Goal: Task Accomplishment & Management: Complete application form

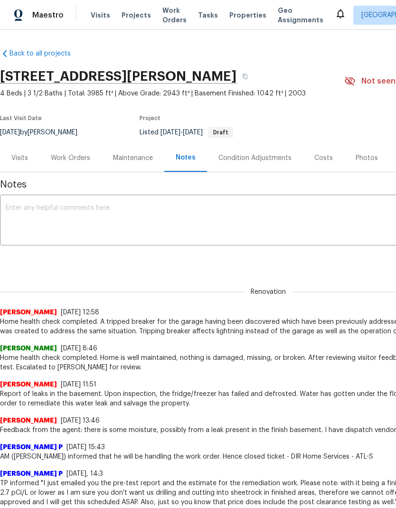
click at [75, 157] on div "Work Orders" at bounding box center [70, 158] width 39 height 10
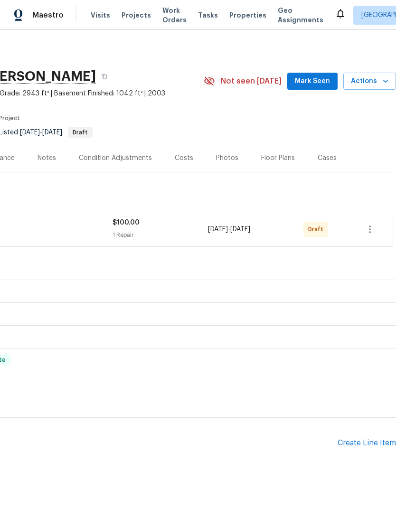
scroll to position [0, 141]
click at [367, 227] on icon "button" at bounding box center [369, 229] width 11 height 11
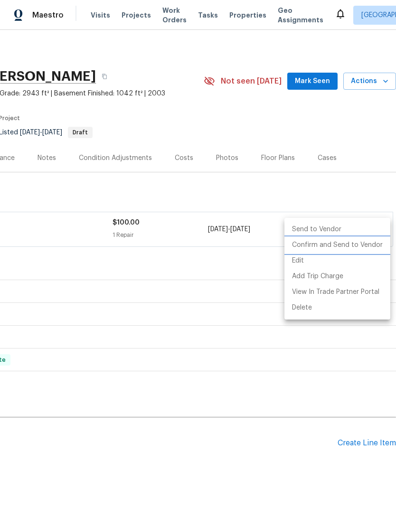
click at [349, 248] on li "Confirm and Send to Vendor" at bounding box center [338, 246] width 106 height 16
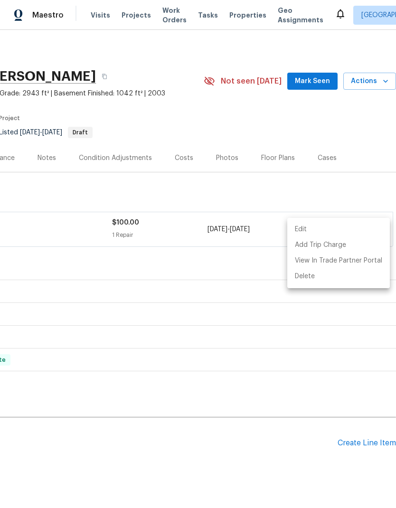
click at [318, 348] on div at bounding box center [198, 254] width 396 height 508
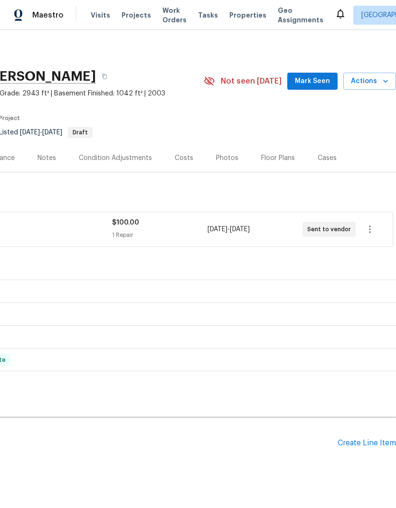
click at [315, 83] on span "Mark Seen" at bounding box center [312, 82] width 35 height 12
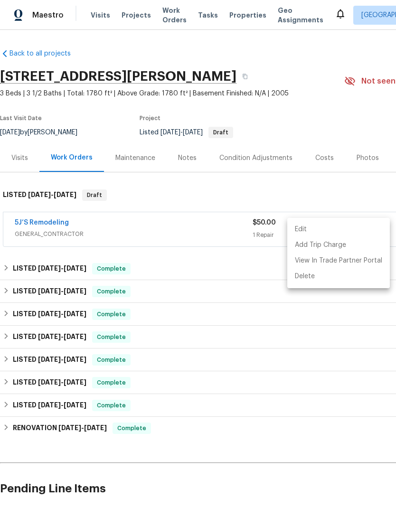
scroll to position [0, 141]
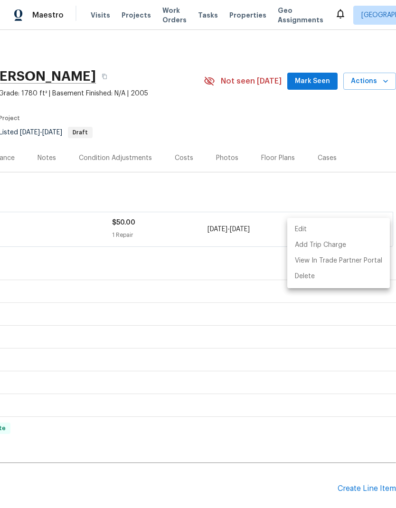
click at [241, 275] on div at bounding box center [198, 254] width 396 height 508
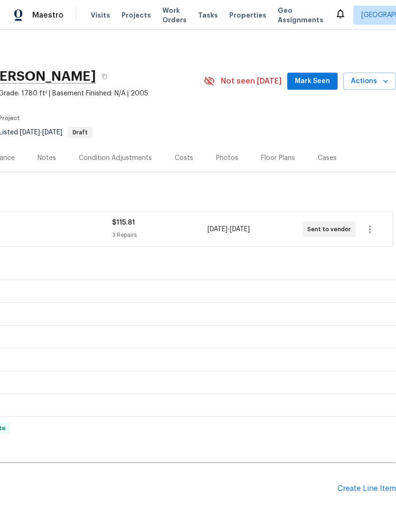
scroll to position [0, 141]
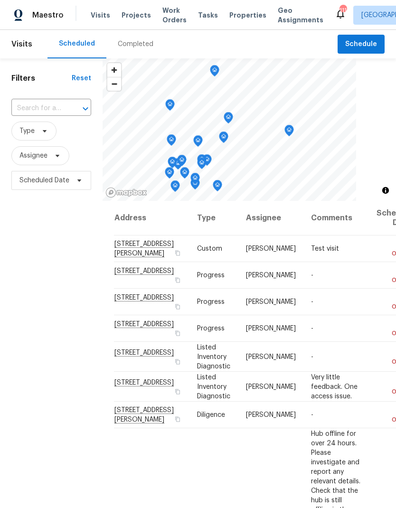
click at [163, 11] on span "Work Orders" at bounding box center [174, 15] width 24 height 19
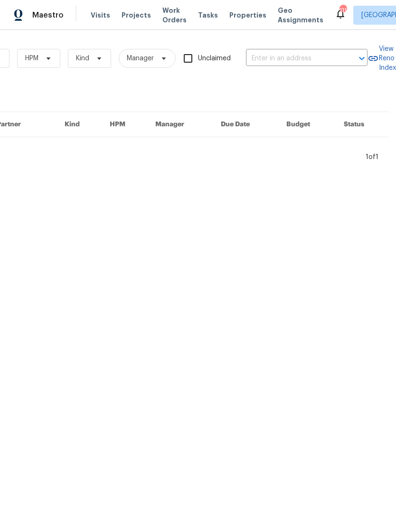
click at [299, 55] on input "text" at bounding box center [293, 58] width 95 height 15
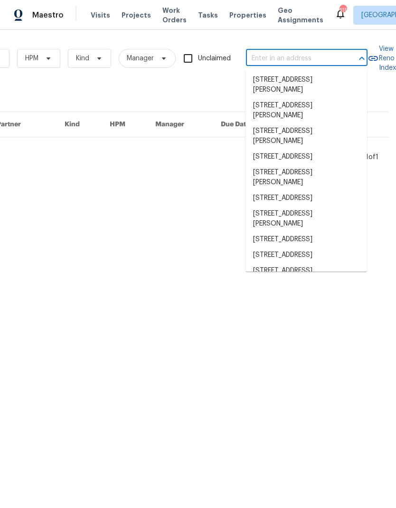
scroll to position [0, 156]
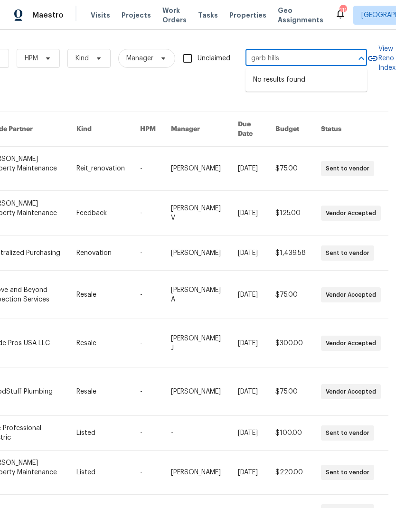
type input "garb hill"
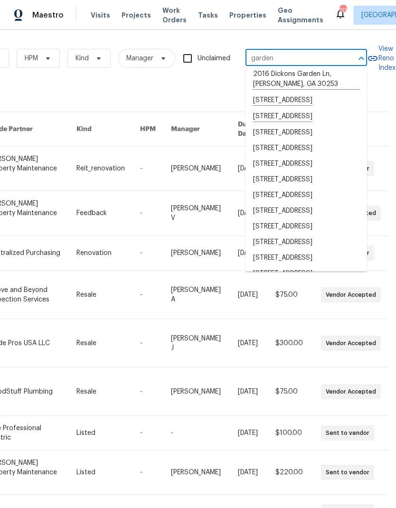
scroll to position [379, 0]
type input "garden hills"
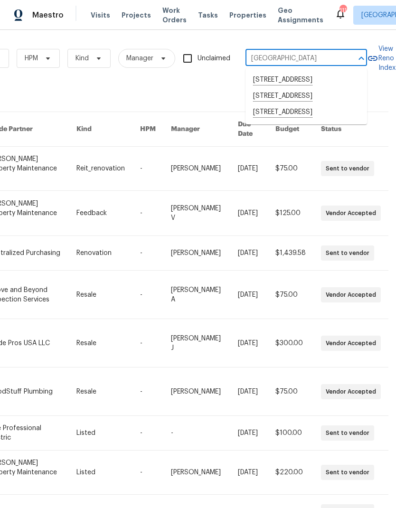
scroll to position [0, 0]
click at [303, 105] on li "[STREET_ADDRESS]" at bounding box center [307, 96] width 122 height 16
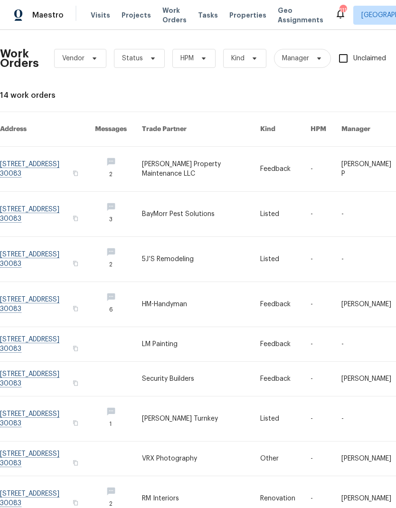
click at [209, 153] on link at bounding box center [201, 169] width 119 height 45
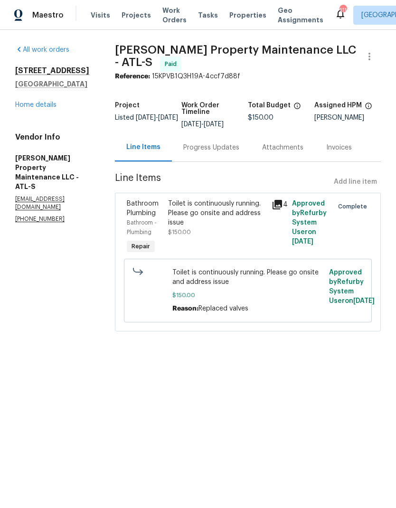
click at [30, 108] on link "Home details" at bounding box center [35, 105] width 41 height 7
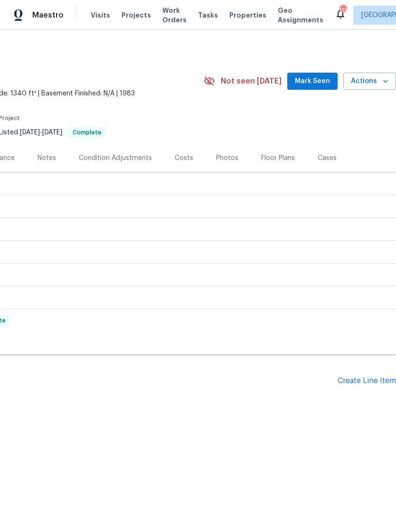
scroll to position [0, 141]
click at [375, 383] on div "Create Line Item" at bounding box center [367, 381] width 58 height 9
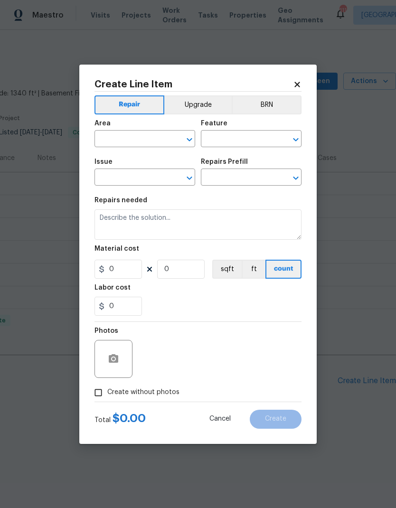
click at [140, 140] on input "text" at bounding box center [132, 140] width 74 height 15
click at [140, 139] on input "text" at bounding box center [132, 140] width 74 height 15
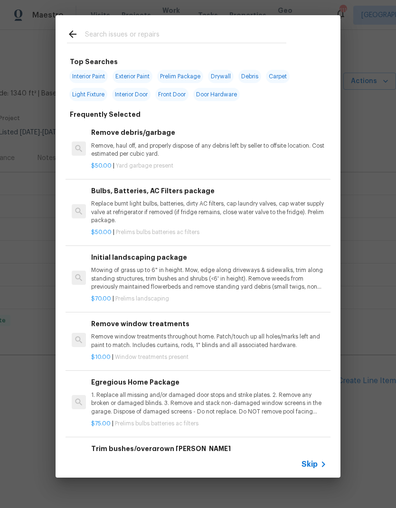
click at [314, 460] on span "Skip" at bounding box center [310, 465] width 16 height 10
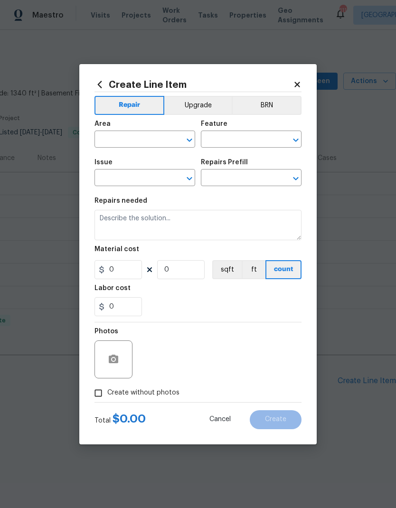
click at [152, 140] on input "text" at bounding box center [132, 140] width 74 height 15
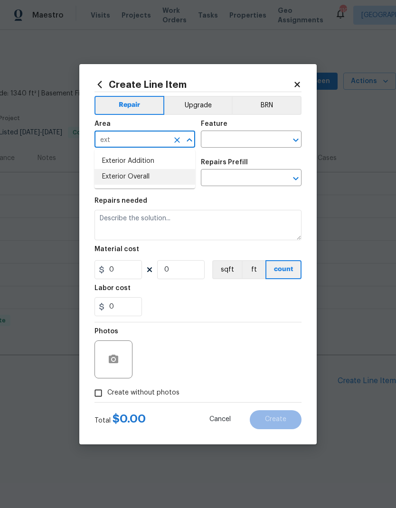
click at [156, 178] on li "Exterior Overall" at bounding box center [145, 177] width 101 height 16
type input "Exterior Overall"
click at [234, 138] on input "text" at bounding box center [238, 140] width 74 height 15
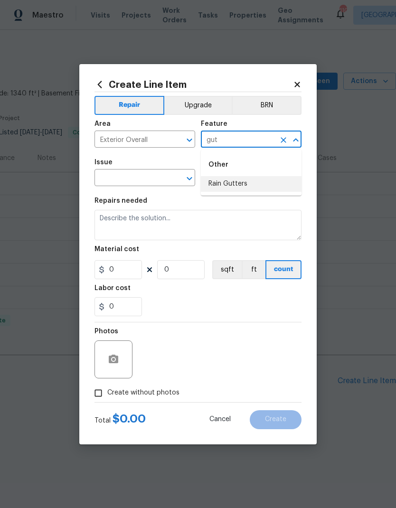
click at [245, 184] on li "Rain Gutters" at bounding box center [251, 184] width 101 height 16
type input "Rain Gutters"
click at [166, 176] on input "text" at bounding box center [132, 178] width 74 height 15
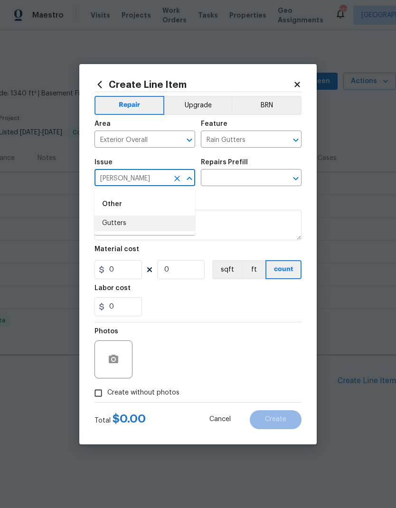
click at [134, 222] on li "Gutters" at bounding box center [145, 224] width 101 height 16
type input "Gutters"
click at [246, 175] on input "text" at bounding box center [238, 178] width 74 height 15
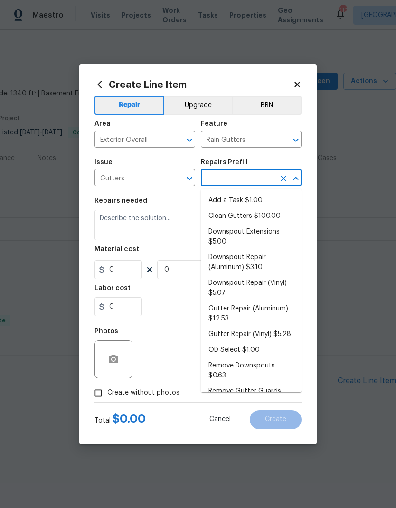
click at [265, 215] on li "Clean Gutters $100.00" at bounding box center [251, 217] width 101 height 16
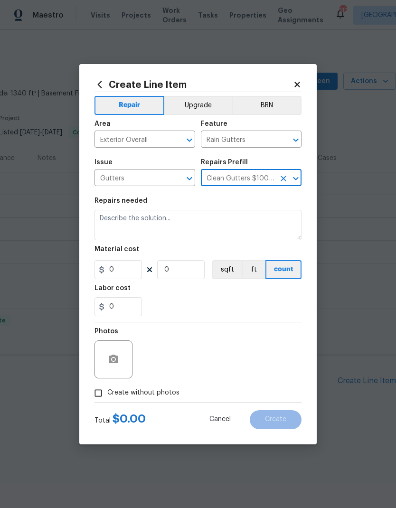
type input "Clean Gutters $100.00"
type input "Eaves and Trim"
type textarea "Clean all debris from the gutter. The debris from the gutters is to be disposed…"
type input "1"
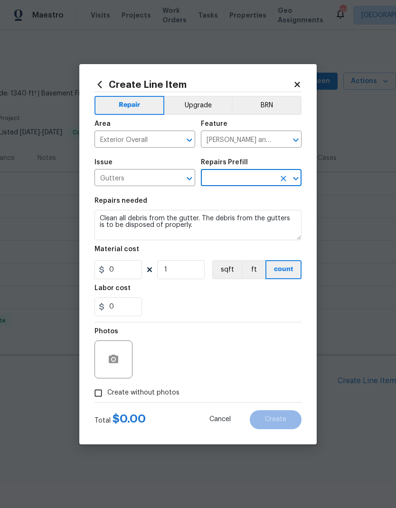
type input "Clean Gutters $100.00"
type input "100"
click at [154, 394] on span "Create without photos" at bounding box center [143, 393] width 72 height 10
click at [107, 394] on input "Create without photos" at bounding box center [98, 393] width 18 height 18
checkbox input "true"
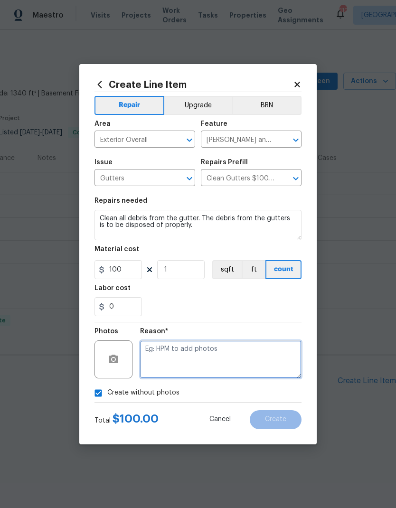
click at [230, 353] on textarea at bounding box center [221, 360] width 162 height 38
type textarea "Remote"
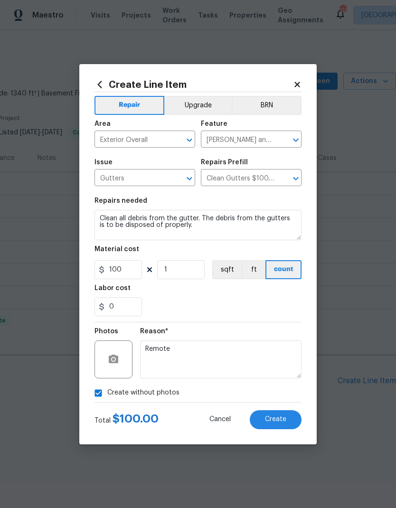
click at [279, 416] on button "Create" at bounding box center [276, 419] width 52 height 19
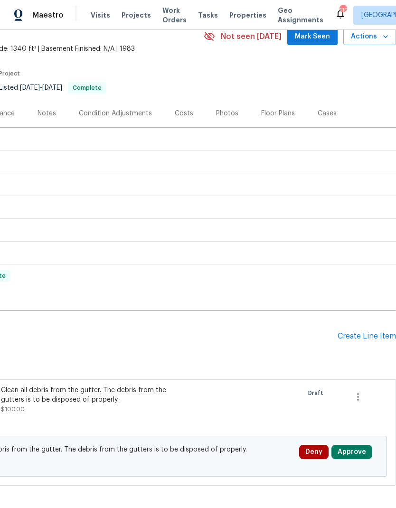
scroll to position [45, 141]
click at [367, 334] on div "Create Line Item" at bounding box center [367, 336] width 58 height 9
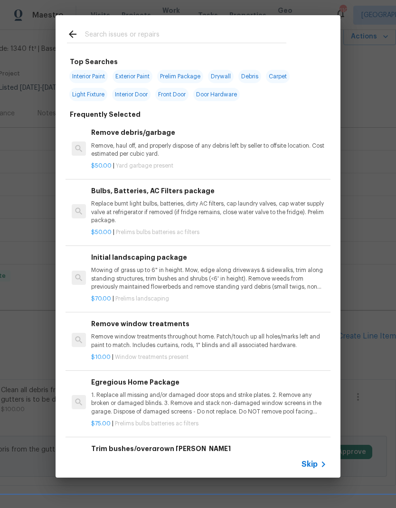
click at [308, 463] on span "Skip" at bounding box center [310, 465] width 16 height 10
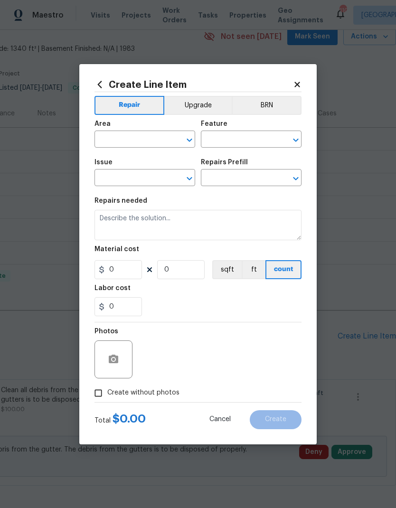
click at [158, 135] on input "text" at bounding box center [132, 140] width 74 height 15
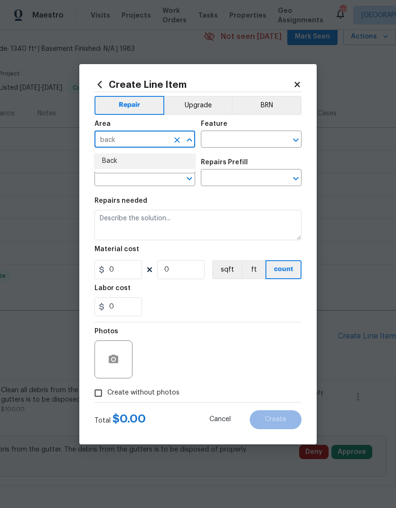
click at [148, 161] on li "Back" at bounding box center [145, 161] width 101 height 16
type input "Back"
click at [240, 137] on input "text" at bounding box center [238, 140] width 74 height 15
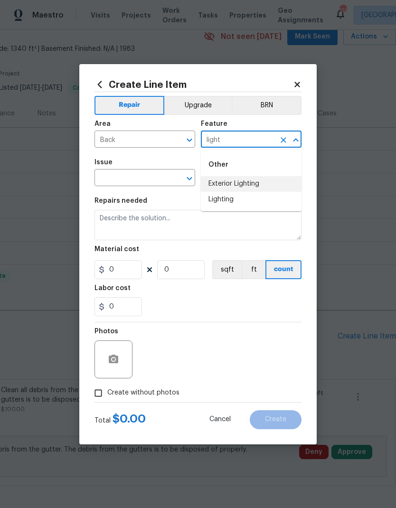
click at [252, 182] on li "Exterior Lighting" at bounding box center [251, 184] width 101 height 16
type input "Exterior Lighting"
click at [151, 177] on input "text" at bounding box center [132, 178] width 74 height 15
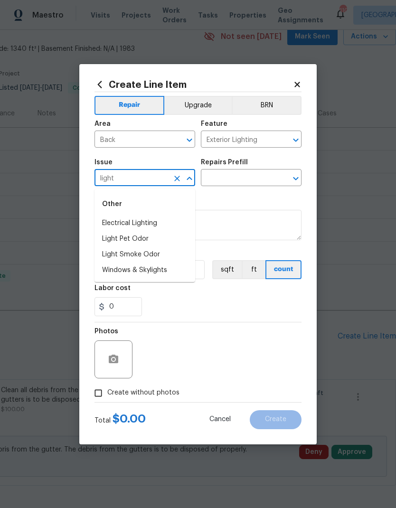
click at [148, 221] on li "Electrical Lighting" at bounding box center [145, 224] width 101 height 16
type input "Electrical Lighting"
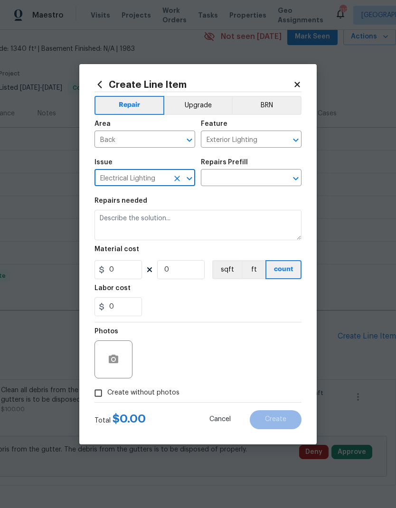
click at [245, 177] on input "text" at bounding box center [238, 178] width 74 height 15
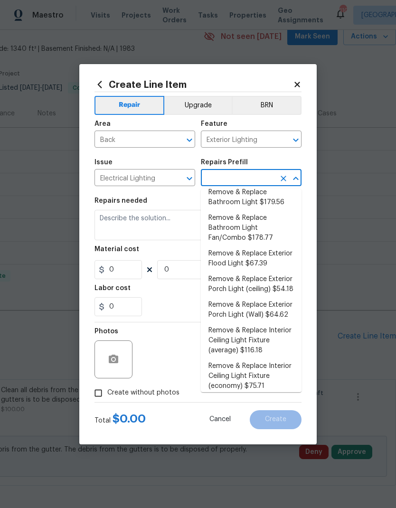
scroll to position [143, 0]
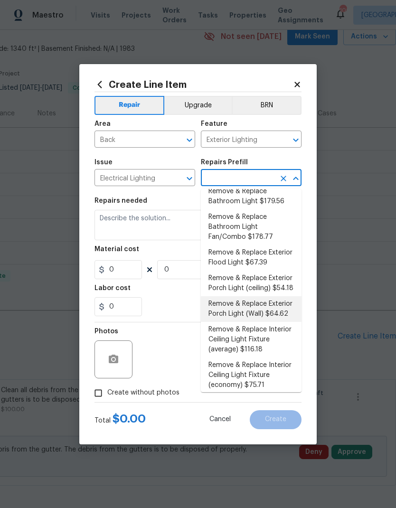
click at [266, 310] on li "Remove & Replace Exterior Porch Light (Wall) $64.62" at bounding box center [251, 309] width 101 height 26
type input "Remove & Replace Exterior Porch Light (Wall) $64.62"
type textarea "Remove and replace the existing exterior porch wall light with new. Ensure that…"
type input "1"
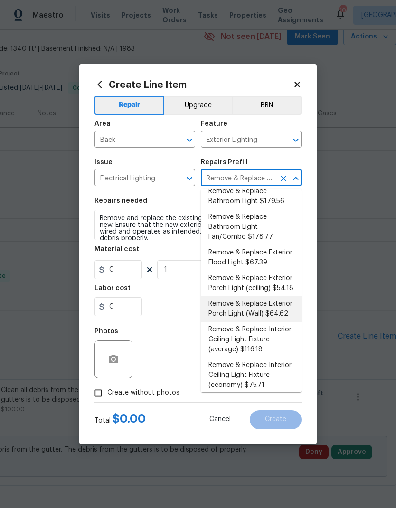
type input "64.62"
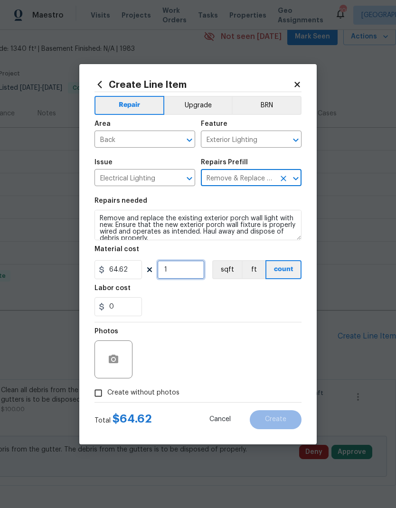
click at [185, 271] on input "1" at bounding box center [181, 269] width 48 height 19
type input "2"
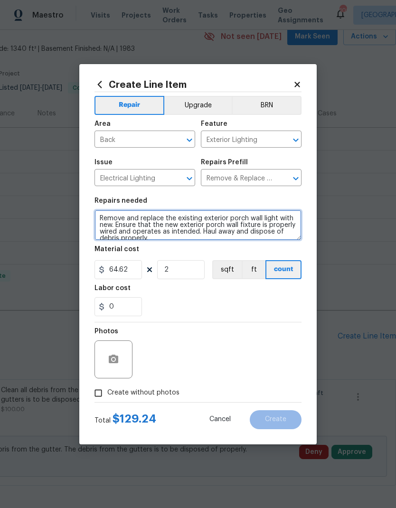
click at [178, 219] on textarea "Remove and replace the existing exterior porch wall light with new. Ensure that…" at bounding box center [198, 225] width 207 height 30
click at [219, 238] on textarea "Remove and replace the two existing exterior porch wall light with new. Ensure …" at bounding box center [198, 225] width 207 height 30
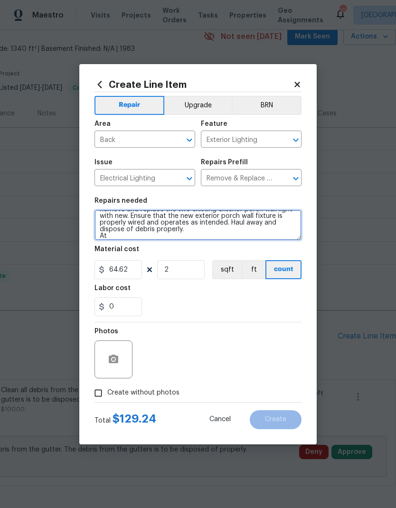
scroll to position [9, 0]
type textarea "Remove and replace the two existing exterior porch wall light with new. Ensure …"
click at [153, 395] on span "Create without photos" at bounding box center [143, 393] width 72 height 10
click at [107, 395] on input "Create without photos" at bounding box center [98, 393] width 18 height 18
checkbox input "true"
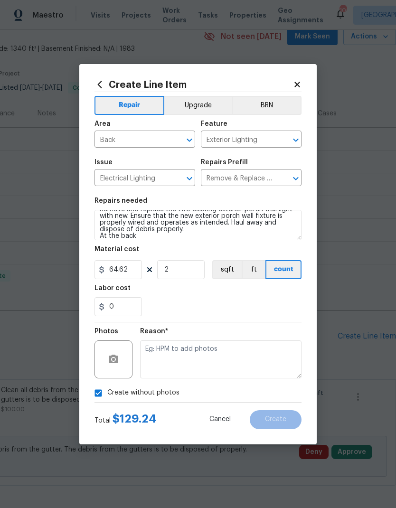
click at [200, 355] on textarea at bounding box center [221, 360] width 162 height 38
click at [280, 426] on button "Create" at bounding box center [276, 419] width 52 height 19
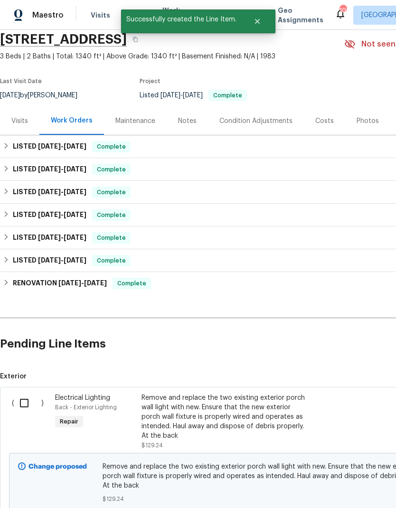
scroll to position [41, 0]
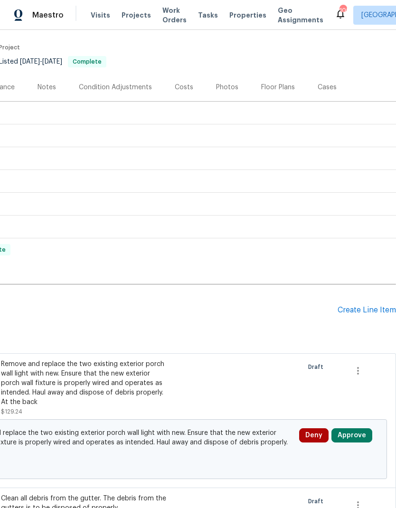
scroll to position [64, 141]
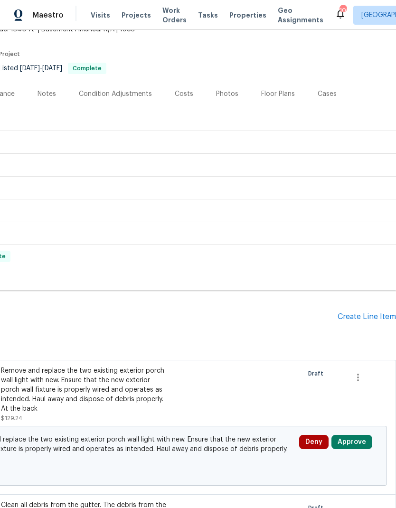
click at [366, 319] on div "Create Line Item" at bounding box center [367, 317] width 58 height 9
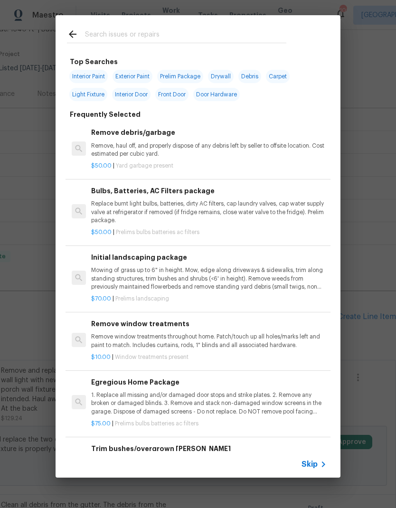
click at [315, 463] on span "Skip" at bounding box center [310, 465] width 16 height 10
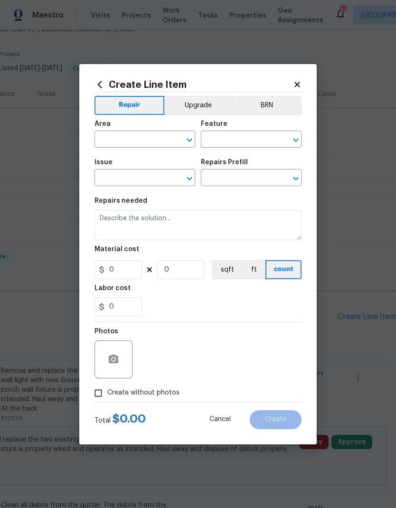
click at [150, 140] on input "text" at bounding box center [132, 140] width 74 height 15
click at [159, 177] on li "Exterior Overall" at bounding box center [145, 177] width 101 height 16
type input "Exterior Overall"
click at [218, 138] on input "text" at bounding box center [238, 140] width 74 height 15
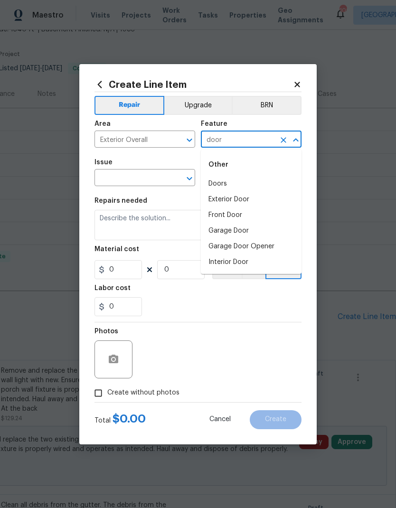
click at [241, 195] on li "Exterior Door" at bounding box center [251, 200] width 101 height 16
type input "Exterior Door"
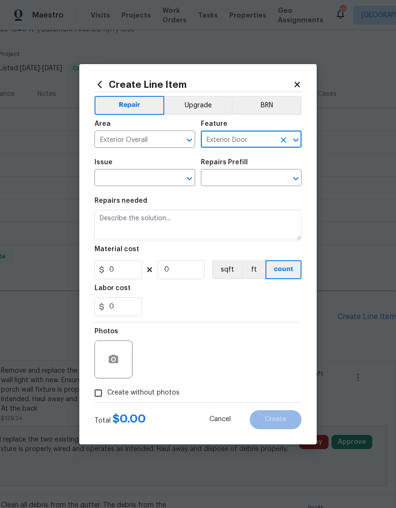
click at [154, 178] on input "text" at bounding box center [132, 178] width 74 height 15
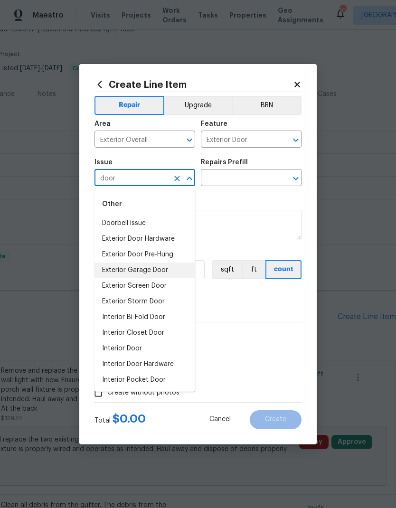
click at [156, 271] on li "Exterior Garage Door" at bounding box center [145, 271] width 101 height 16
type input "Exterior Garage Door"
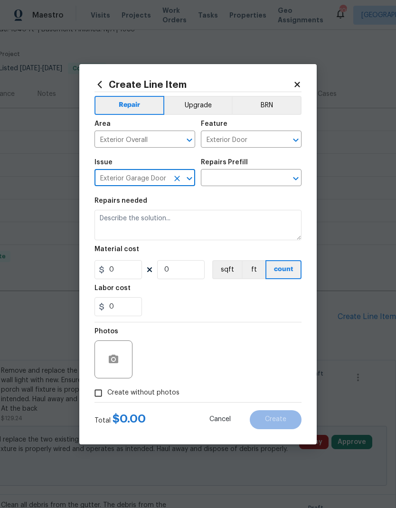
click at [232, 177] on input "text" at bounding box center [238, 178] width 74 height 15
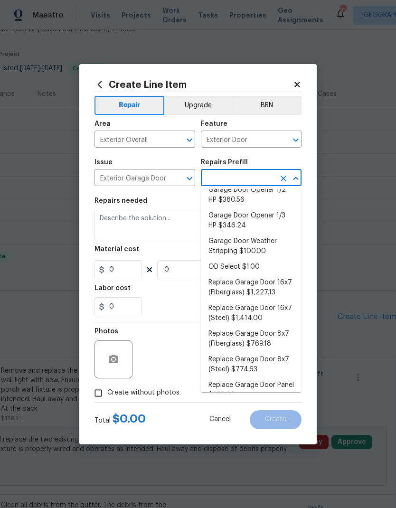
scroll to position [26, 0]
click at [173, 179] on icon "Clear" at bounding box center [177, 179] width 10 height 10
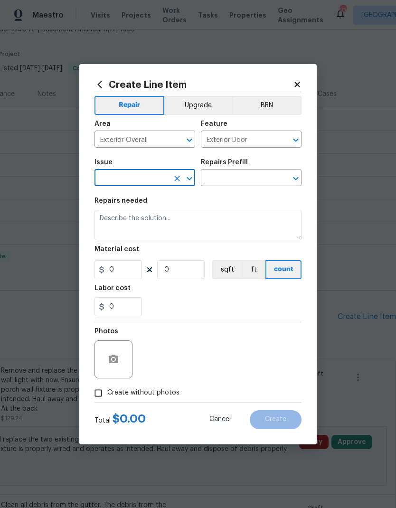
click at [149, 175] on input "text" at bounding box center [132, 178] width 74 height 15
type input "du"
type input "di"
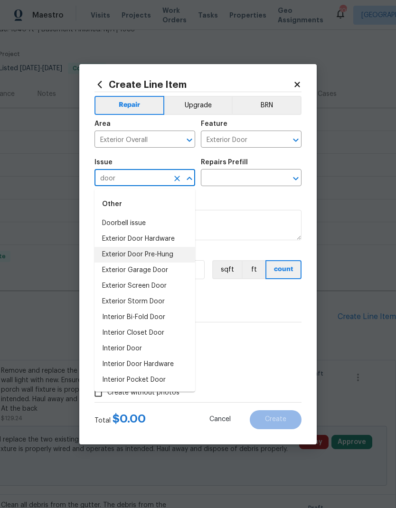
click at [159, 253] on li "Exterior Door Pre-Hung" at bounding box center [145, 255] width 101 height 16
type input "Exterior Door Pre-Hung"
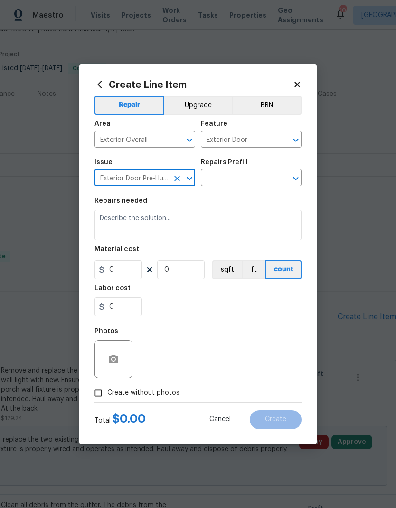
click at [222, 178] on input "text" at bounding box center [238, 178] width 74 height 15
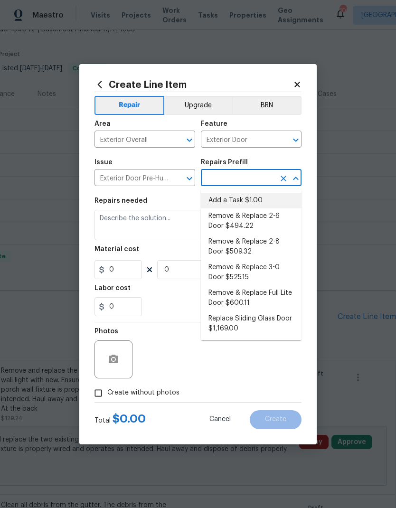
click at [247, 200] on li "Add a Task $1.00" at bounding box center [251, 201] width 101 height 16
type input "Add a Task $1.00"
type input "Interior Door"
type textarea "HPM to detail"
type input "1"
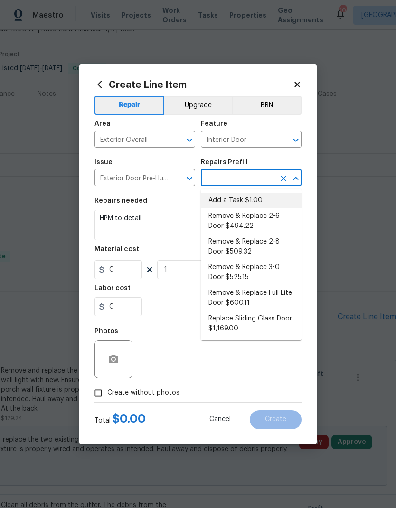
type input "Add a Task $1.00"
type input "1"
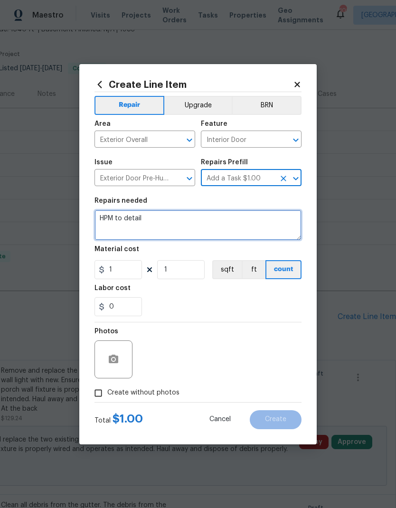
click at [176, 221] on textarea "HPM to detail" at bounding box center [198, 225] width 207 height 30
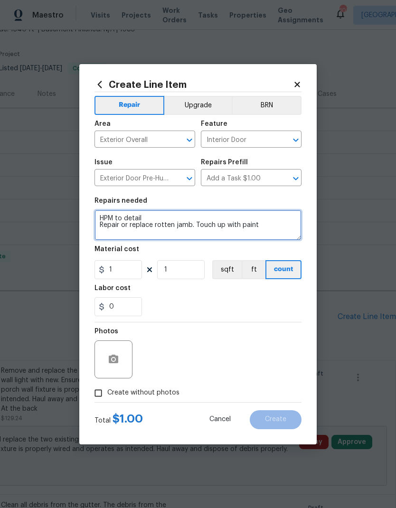
type textarea "HPM to detail Repair or replace rotten jamb. Touch up with paint"
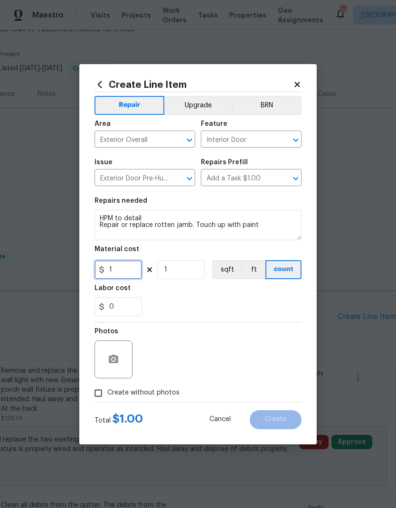
click at [127, 270] on input "1" at bounding box center [119, 269] width 48 height 19
type input "100"
click at [150, 395] on span "Create without photos" at bounding box center [143, 393] width 72 height 10
click at [107, 395] on input "Create without photos" at bounding box center [98, 393] width 18 height 18
checkbox input "true"
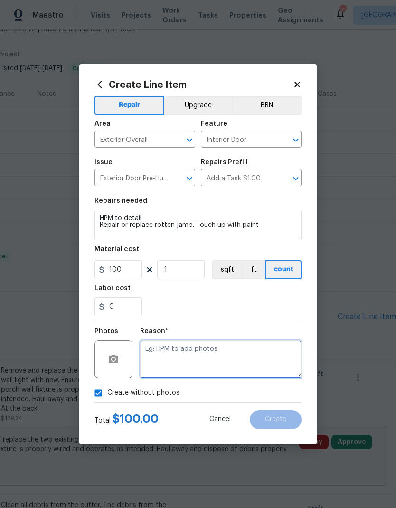
click at [195, 355] on textarea at bounding box center [221, 360] width 162 height 38
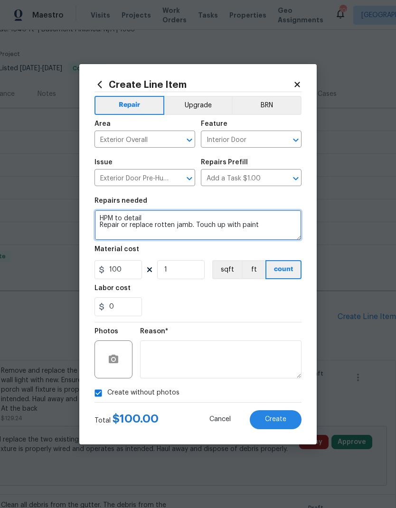
click at [181, 232] on textarea "HPM to detail Repair or replace rotten jamb. Touch up with paint" at bounding box center [198, 225] width 207 height 30
type textarea "HPM to detail Repair or replace rotten jamb. Touch up with paint Side door"
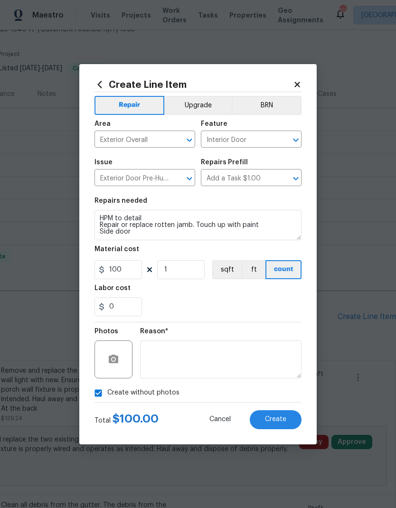
click at [276, 419] on span "Create" at bounding box center [275, 419] width 21 height 7
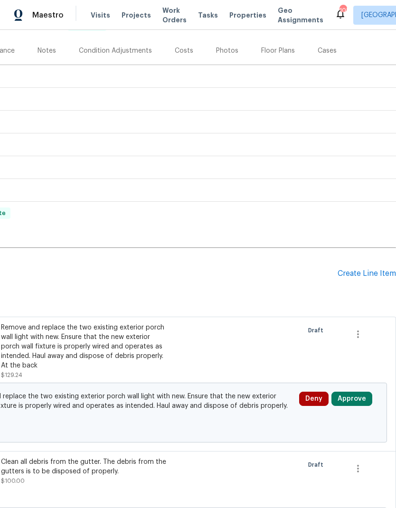
scroll to position [107, 141]
click at [362, 274] on div "Create Line Item" at bounding box center [367, 273] width 58 height 9
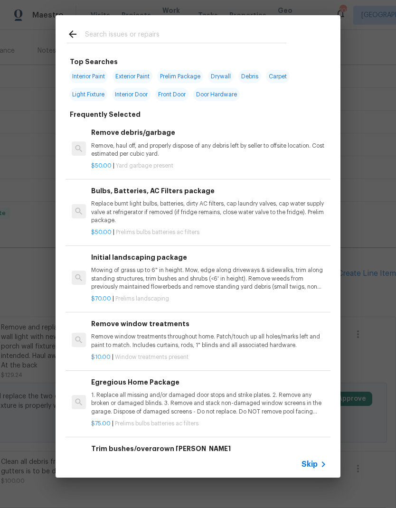
click at [312, 461] on span "Skip" at bounding box center [310, 465] width 16 height 10
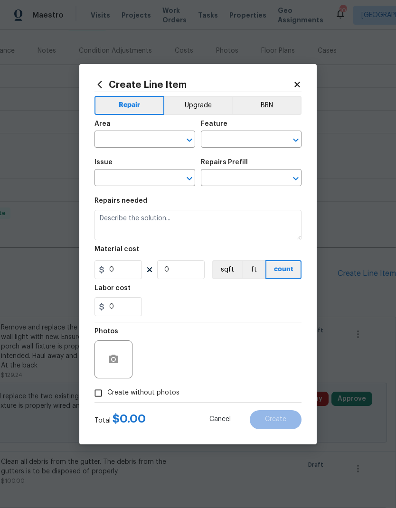
click at [149, 139] on input "text" at bounding box center [132, 140] width 74 height 15
click at [153, 180] on li "Main Bathroom" at bounding box center [145, 177] width 101 height 16
type input "Main Bathroom"
click at [220, 139] on input "text" at bounding box center [238, 140] width 74 height 15
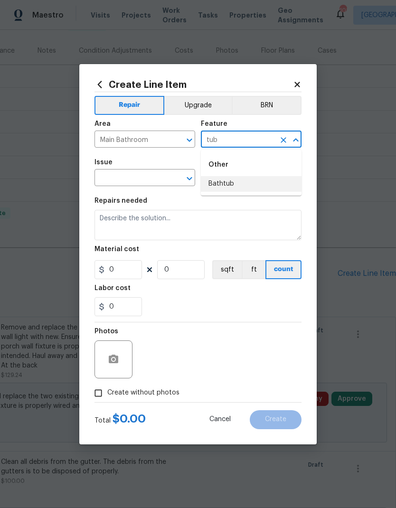
click at [238, 184] on li "Bathtub" at bounding box center [251, 184] width 101 height 16
type input "Bathtub"
click at [152, 175] on input "text" at bounding box center [132, 178] width 74 height 15
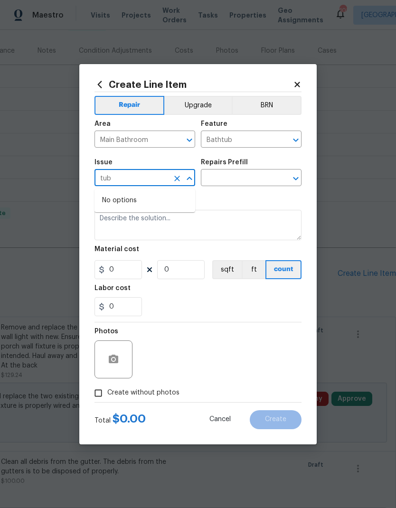
type input "tu"
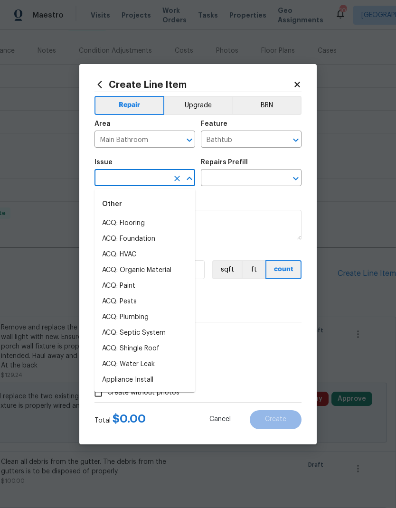
type input "resurface"
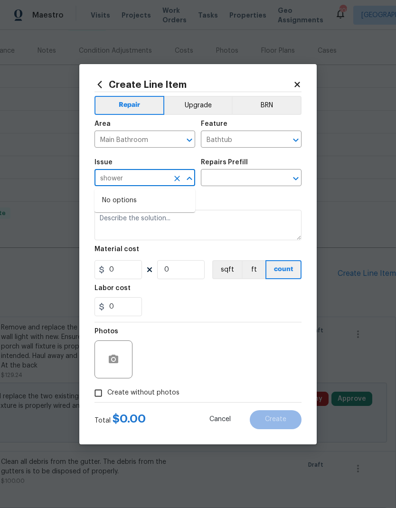
type input "showe"
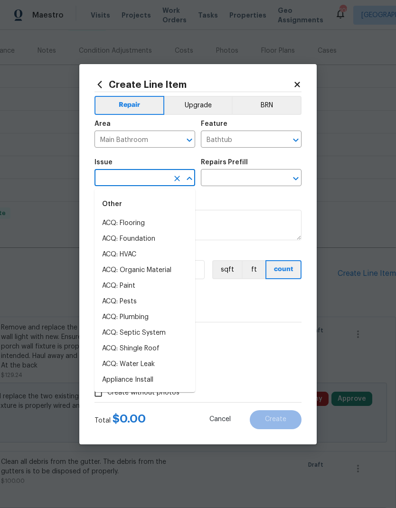
click at [229, 137] on input "Bathtub" at bounding box center [238, 140] width 74 height 15
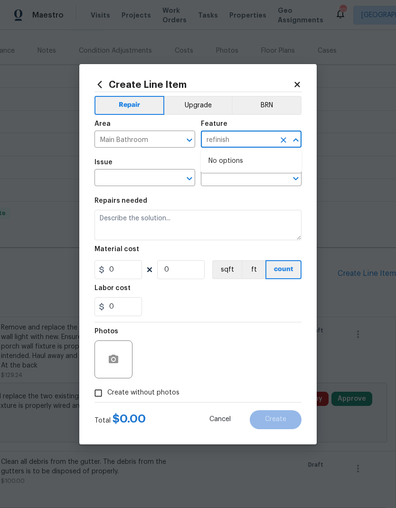
type input "refinis"
click at [235, 198] on li "Plumbing" at bounding box center [251, 200] width 101 height 16
type input "Plumbing"
click at [154, 174] on input "text" at bounding box center [132, 178] width 74 height 15
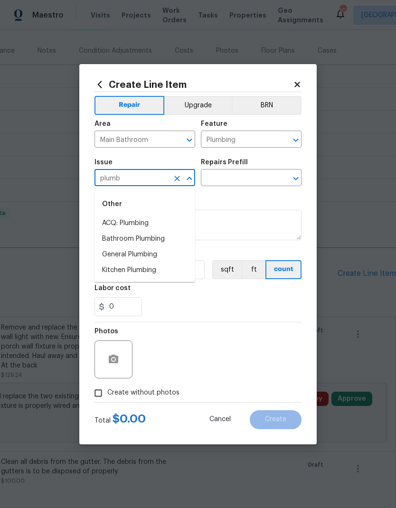
click at [150, 237] on li "Bathroom Plumbing" at bounding box center [145, 239] width 101 height 16
type input "Bathroom Plumbing"
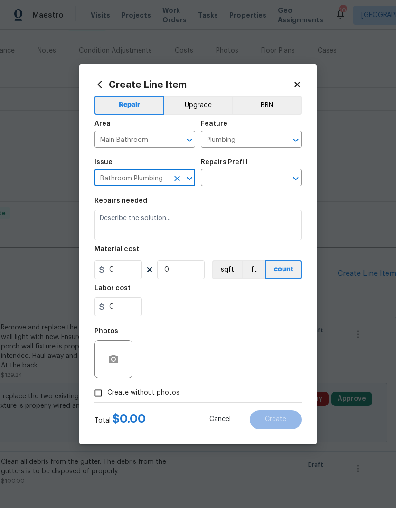
click at [230, 176] on input "text" at bounding box center [238, 178] width 74 height 15
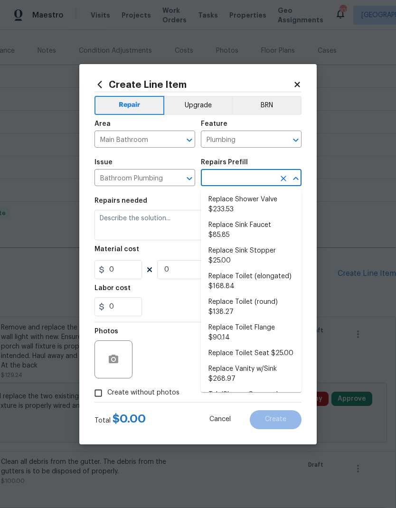
scroll to position [438, 0]
click at [242, 390] on li "Tub/Shower Surround Refinish $6.42" at bounding box center [251, 401] width 101 height 26
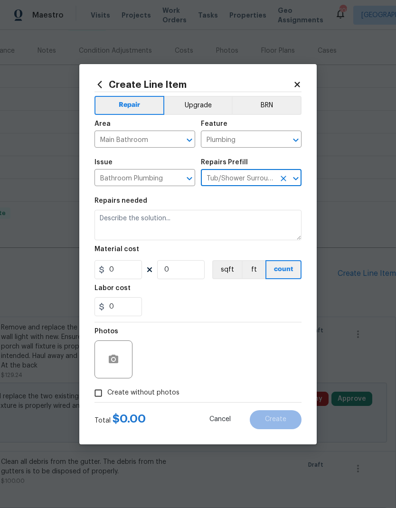
type input "Tub/Shower Surround Refinish $6.42"
type textarea "Prep, mask, clean and refinish the tub/shower tile surround both all sides ensu…"
type input "1"
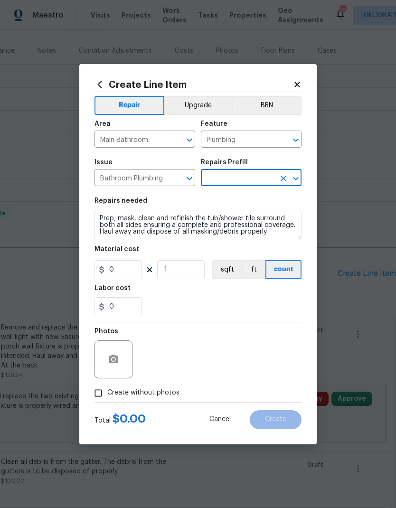
type input "Tub/Shower Surround Refinish $6.42"
type input "6.42"
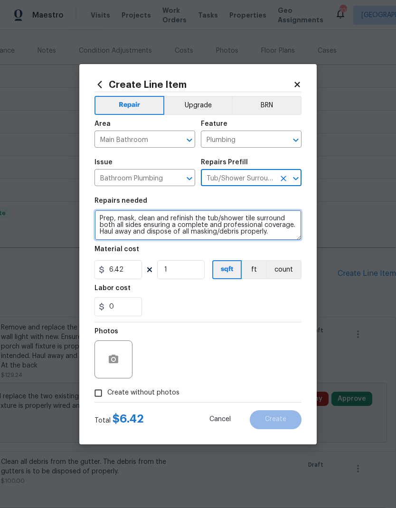
click at [139, 221] on textarea "Prep, mask, clean and refinish the tub/shower tile surround both all sides ensu…" at bounding box center [198, 225] width 207 height 30
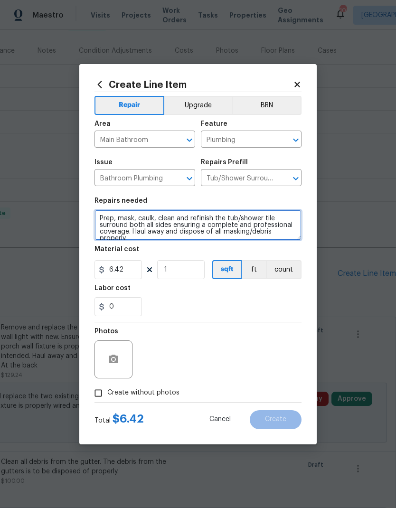
click at [129, 226] on textarea "Prep, mask, caulk, clean and refinish the tub/shower tile surround both all sid…" at bounding box center [198, 225] width 207 height 30
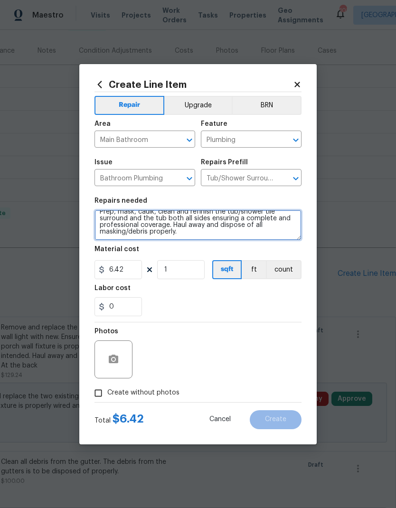
scroll to position [7, 0]
type textarea "Prep, mask, caulk, clean and refinish the tub/shower tile surround and the tub …"
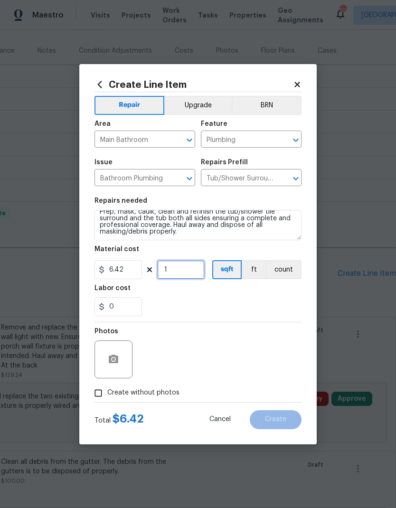
click at [181, 270] on input "1" at bounding box center [181, 269] width 48 height 19
type input "45"
click at [149, 392] on span "Create without photos" at bounding box center [143, 393] width 72 height 10
click at [107, 392] on input "Create without photos" at bounding box center [98, 393] width 18 height 18
checkbox input "true"
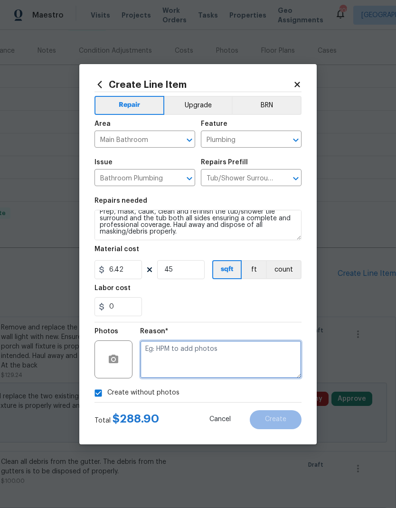
click at [227, 363] on textarea at bounding box center [221, 360] width 162 height 38
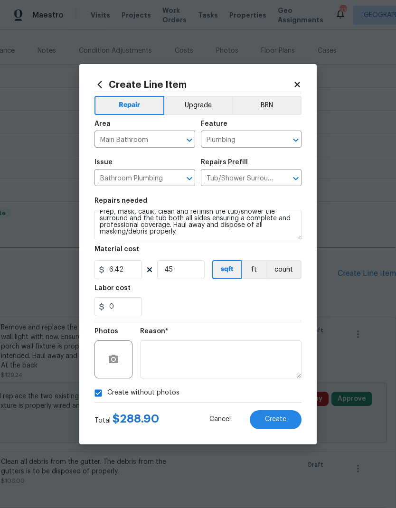
click at [283, 421] on span "Create" at bounding box center [275, 419] width 21 height 7
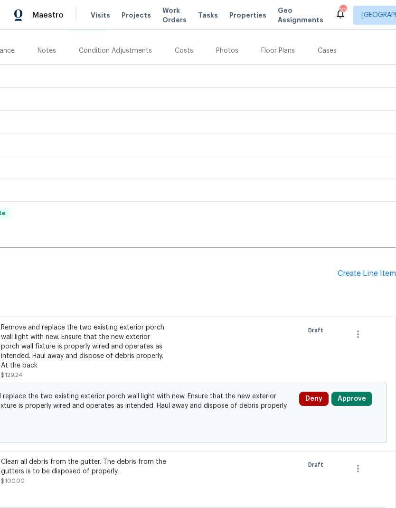
scroll to position [107, 141]
click at [366, 270] on div "Create Line Item" at bounding box center [367, 273] width 58 height 9
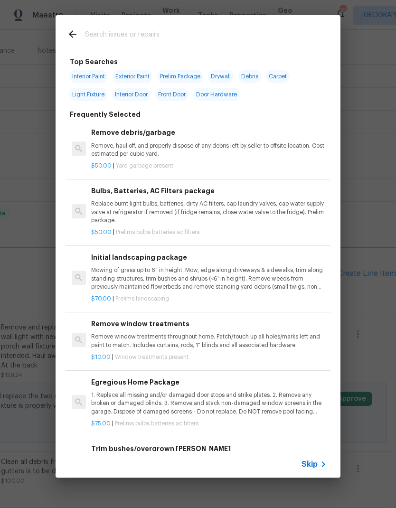
click at [313, 468] on span "Skip" at bounding box center [310, 465] width 16 height 10
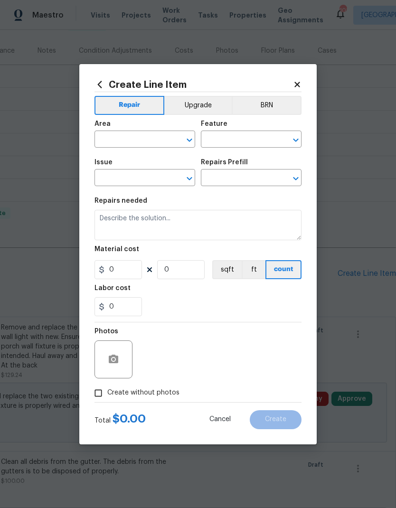
click at [149, 143] on input "text" at bounding box center [132, 140] width 74 height 15
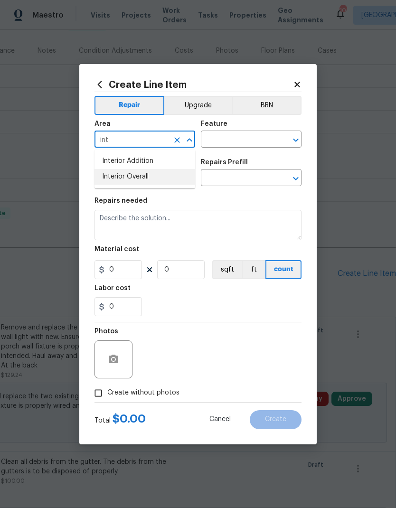
click at [156, 178] on li "Interior Overall" at bounding box center [145, 177] width 101 height 16
type input "Interior Overall"
click at [219, 138] on input "text" at bounding box center [238, 140] width 74 height 15
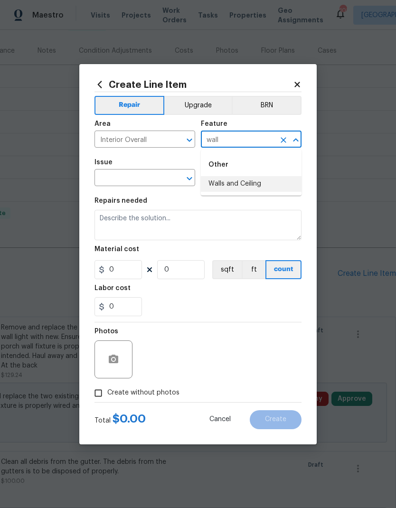
click at [241, 190] on li "Walls and Ceiling" at bounding box center [251, 184] width 101 height 16
type input "Walls and Ceiling"
click at [152, 179] on input "text" at bounding box center [132, 178] width 74 height 15
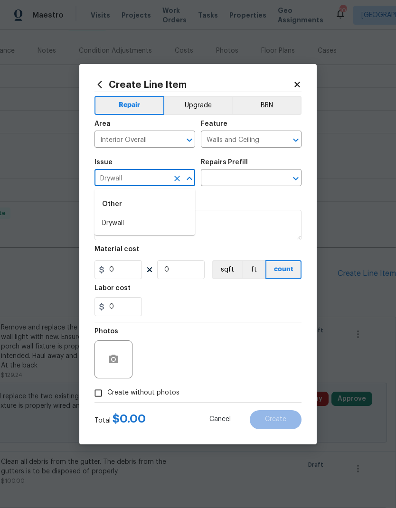
click at [140, 225] on li "Drywall" at bounding box center [145, 224] width 101 height 16
type input "Drywall"
click at [220, 180] on input "text" at bounding box center [238, 178] width 74 height 15
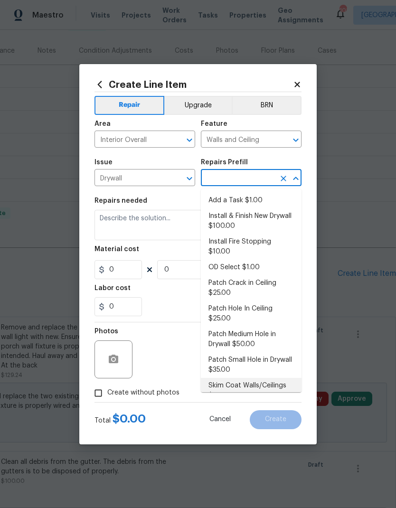
click at [259, 384] on li "Skim Coat Walls/Ceilings $1.00" at bounding box center [251, 391] width 101 height 26
type input "Skim Coat Walls/Ceilings $1.00"
type textarea "Prep/scrape all loose material from the damaged area; prime if needed. Skim coa…"
type input "1"
type input "Skim Coat Walls/Ceilings $1.00"
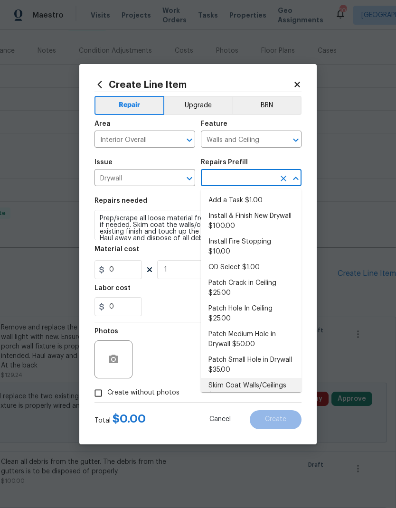
type input "1"
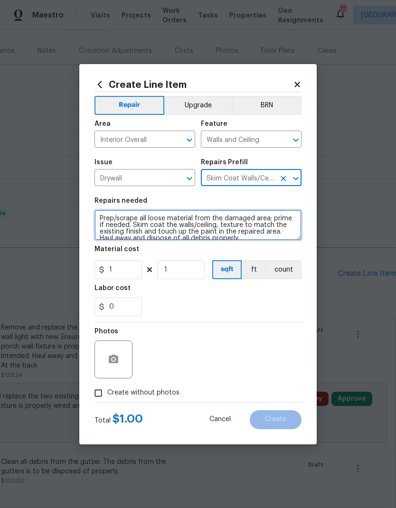
click at [106, 216] on textarea "Prep/scrape all loose material from the damaged area; prime if needed. Skim coa…" at bounding box center [198, 225] width 207 height 30
click at [107, 218] on textarea "Prep/scrape all loose material from the damaged area; prime if needed. Skim coa…" at bounding box center [198, 225] width 207 height 30
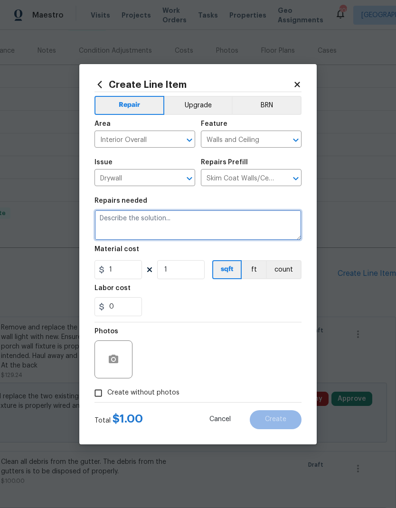
scroll to position [0, 0]
type textarea "Remot"
type textarea "Fenc"
click at [151, 224] on textarea "Remove the stipple finish from the entire ceiling (entire house). Patch the dry…" at bounding box center [198, 225] width 207 height 30
click at [150, 219] on textarea "Remove the stipple finish from the entire ceiling (entire house). Patch the dry…" at bounding box center [198, 225] width 207 height 30
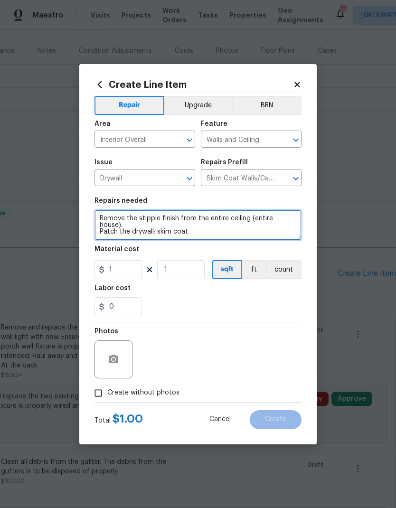
click at [148, 219] on textarea "Remove the stipple finish from the entire ceiling (entire house). Patch the dry…" at bounding box center [198, 225] width 207 height 30
click at [213, 235] on textarea "Remove the stippled finish from the entire ceiling (entire house). Patch the dr…" at bounding box center [198, 225] width 207 height 30
click at [203, 227] on textarea "Remove the stippled finish from the entire ceiling (entire house). Patch the dr…" at bounding box center [198, 225] width 207 height 30
click at [195, 230] on textarea "Remove the stippled finish from the entire ceiling (entire house). Patch the dr…" at bounding box center [198, 225] width 207 height 30
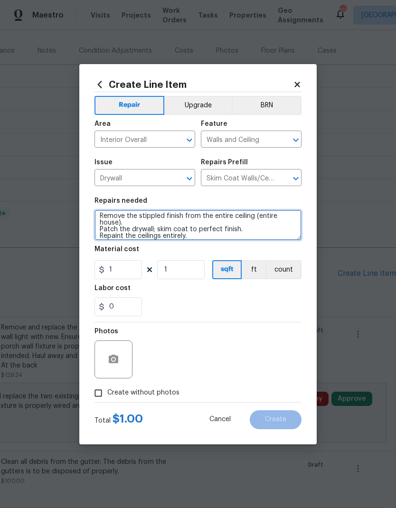
type textarea "Remove the stippled finish from the entire ceiling (entire house). Patch the dr…"
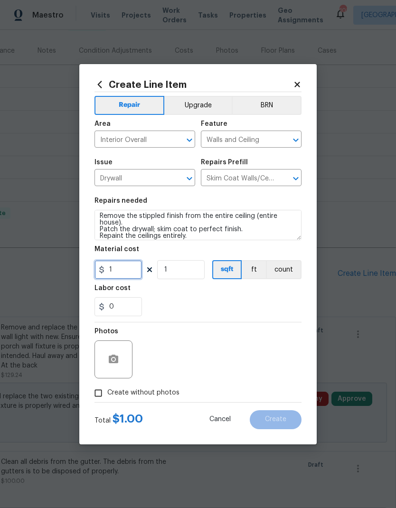
click at [121, 274] on input "1" at bounding box center [119, 269] width 48 height 19
type input "1000"
click at [158, 398] on span "Create without photos" at bounding box center [143, 393] width 72 height 10
click at [107, 398] on input "Create without photos" at bounding box center [98, 393] width 18 height 18
checkbox input "true"
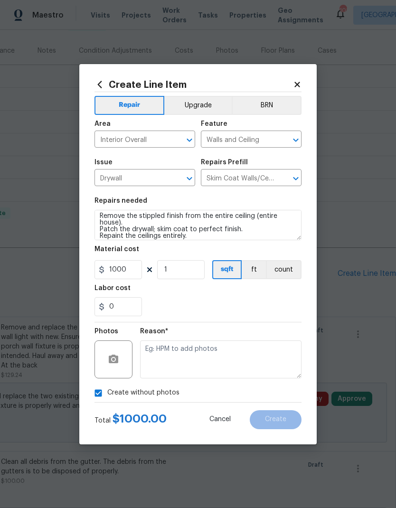
click at [194, 362] on textarea at bounding box center [221, 360] width 162 height 38
click at [280, 422] on span "Create" at bounding box center [275, 419] width 21 height 7
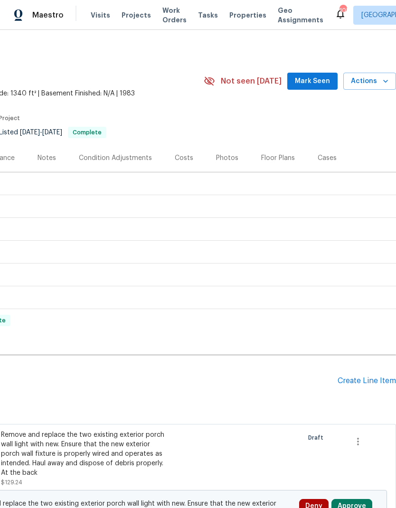
scroll to position [0, 141]
click at [365, 381] on div "Create Line Item" at bounding box center [367, 381] width 58 height 9
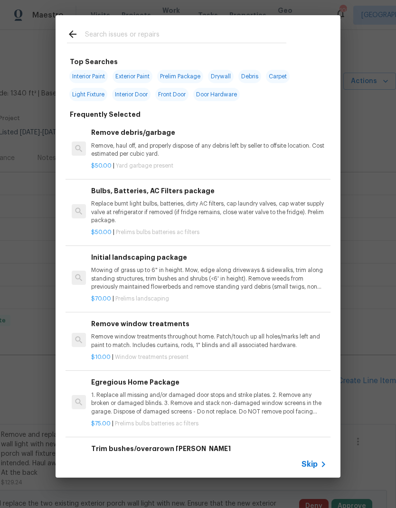
click at [90, 72] on span "Interior Paint" at bounding box center [88, 76] width 38 height 13
type input "Interior Paint"
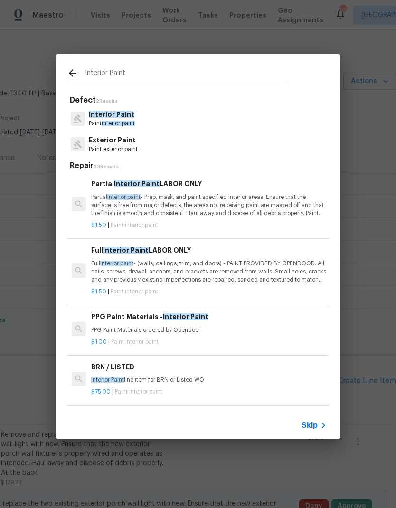
click at [109, 124] on span "interior paint" at bounding box center [118, 124] width 33 height 6
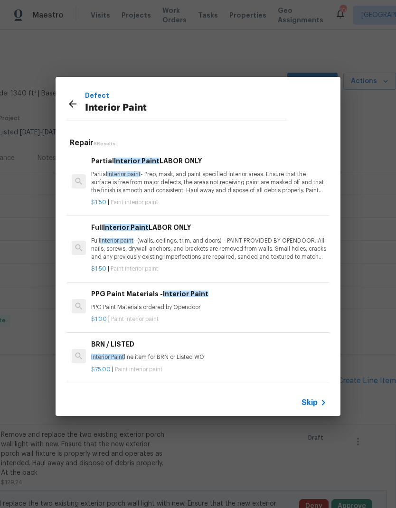
click at [178, 171] on p "Partial Interior paint - Prep, mask, and paint specified interior areas. Ensure…" at bounding box center [209, 183] width 236 height 24
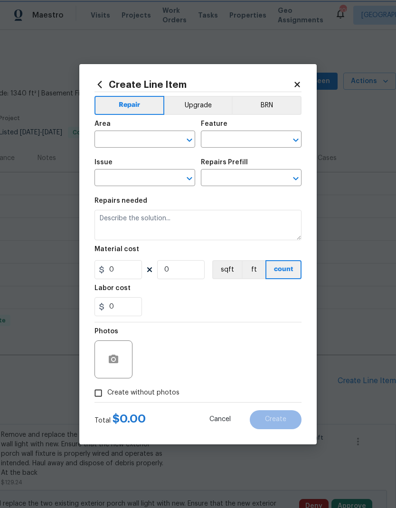
type input "Overall Paint"
type input "Interior Paint"
type input "Partial Interior Paint LABOR ONLY $1.50"
type textarea "Partial Interior paint - Prep, mask, and paint specified interior areas. Ensure…"
type input "1.5"
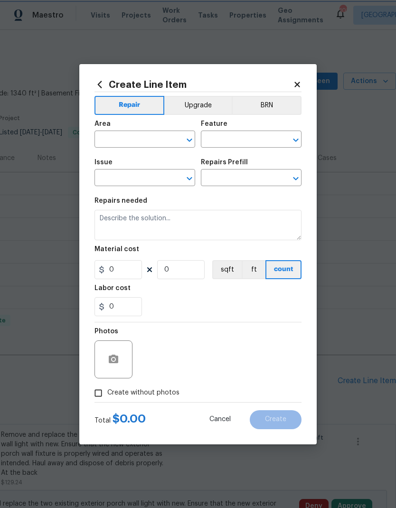
type input "1"
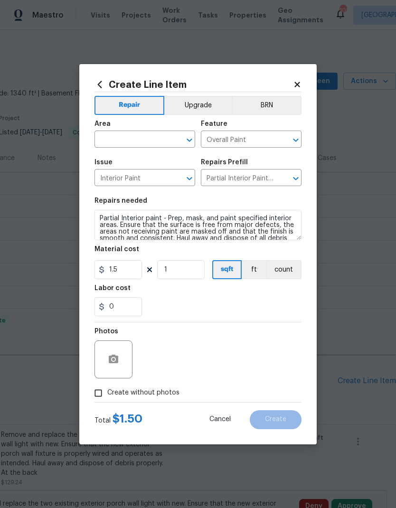
click at [137, 137] on input "text" at bounding box center [132, 140] width 74 height 15
click at [150, 179] on li "Interior Overall" at bounding box center [145, 177] width 101 height 16
type input "Interior Overall"
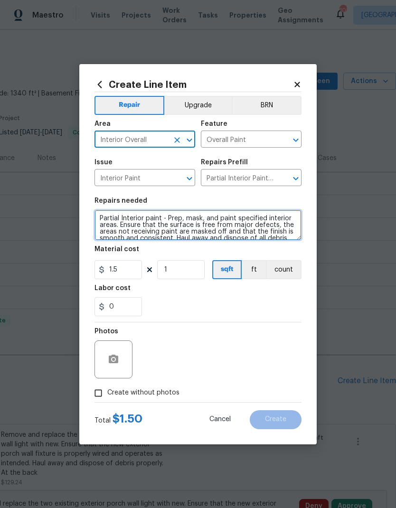
click at [106, 216] on textarea "Partial Interior paint - Prep, mask, and paint specified interior areas. Ensure…" at bounding box center [198, 225] width 207 height 30
click at [102, 216] on textarea "Partial Interior paint - Prep, mask, and paint specified interior areas. Ensure…" at bounding box center [198, 225] width 207 height 30
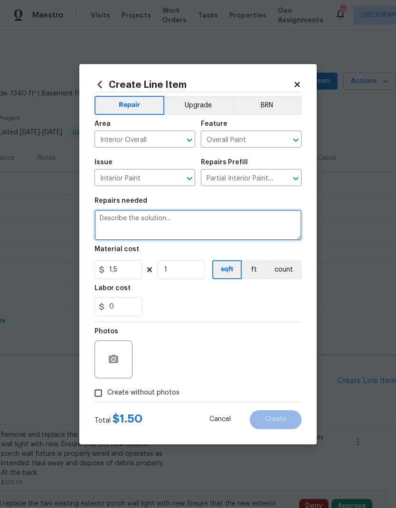
scroll to position [0, 0]
click at [140, 217] on textarea at bounding box center [198, 225] width 207 height 30
click at [140, 216] on textarea at bounding box center [198, 225] width 207 height 30
paste textarea "Touch-up drywall and paint throughout (notably in the hallway bathroom and show…"
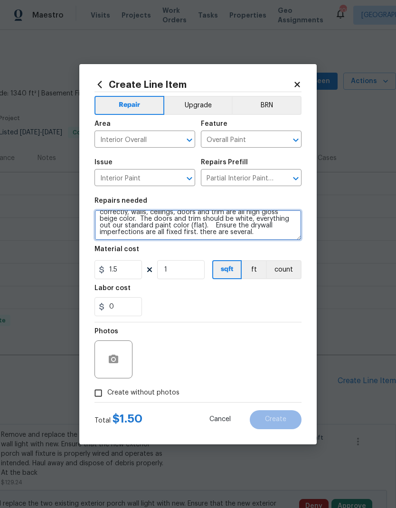
scroll to position [22, 0]
type textarea "Touch-up drywall and paint throughout (notably in the hallway bathroom and show…"
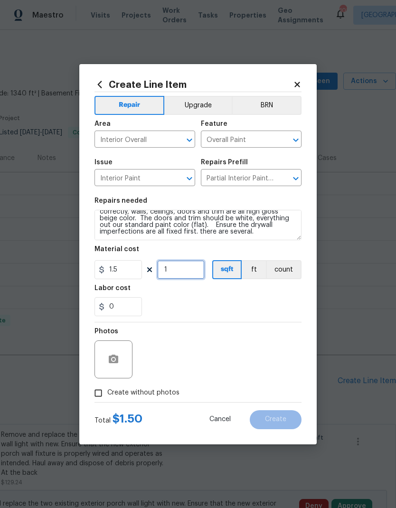
click at [188, 274] on input "1" at bounding box center [181, 269] width 48 height 19
type input "100"
click at [150, 397] on span "Create without photos" at bounding box center [143, 393] width 72 height 10
click at [107, 397] on input "Create without photos" at bounding box center [98, 393] width 18 height 18
checkbox input "true"
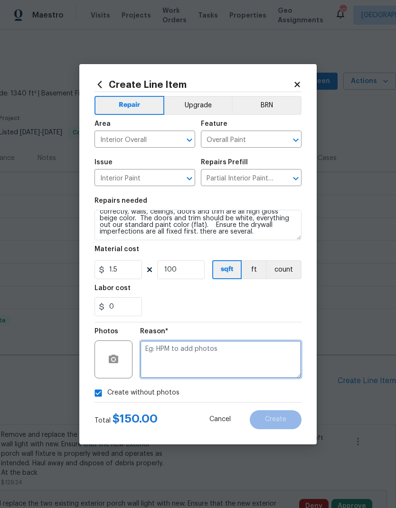
click at [221, 363] on textarea at bounding box center [221, 360] width 162 height 38
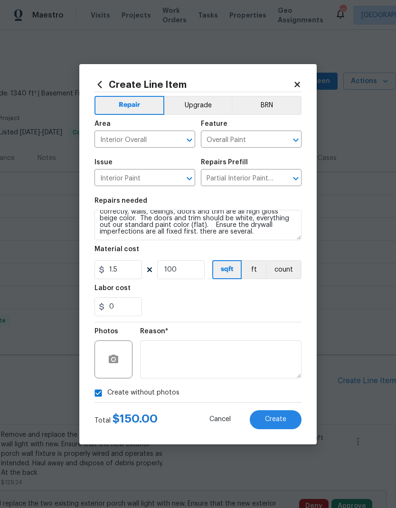
click at [275, 419] on span "Create" at bounding box center [275, 419] width 21 height 7
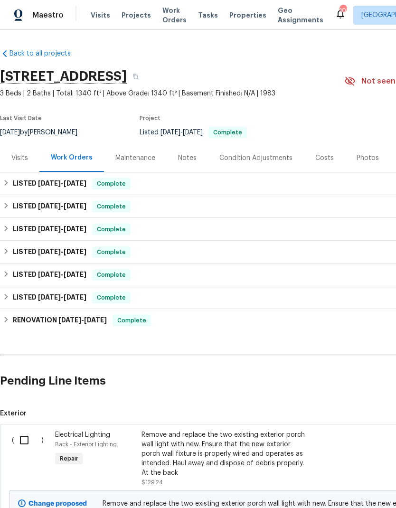
scroll to position [38, 0]
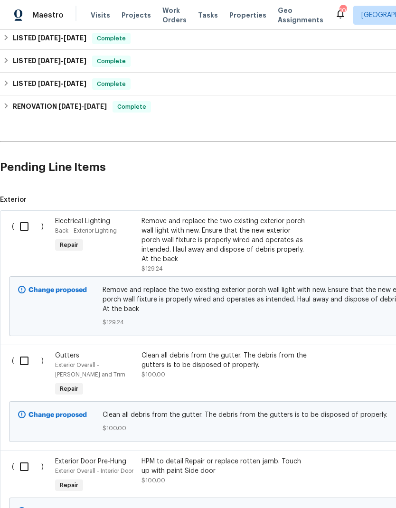
scroll to position [213, 0]
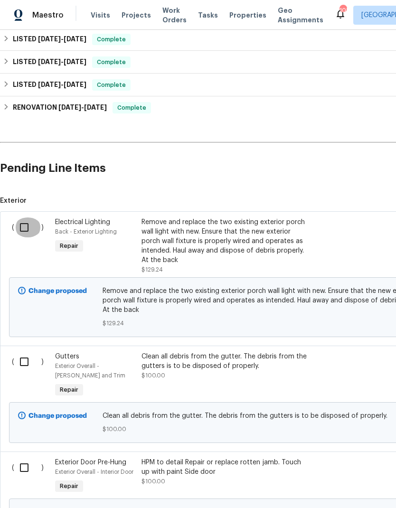
click at [24, 223] on input "checkbox" at bounding box center [27, 228] width 27 height 20
checkbox input "true"
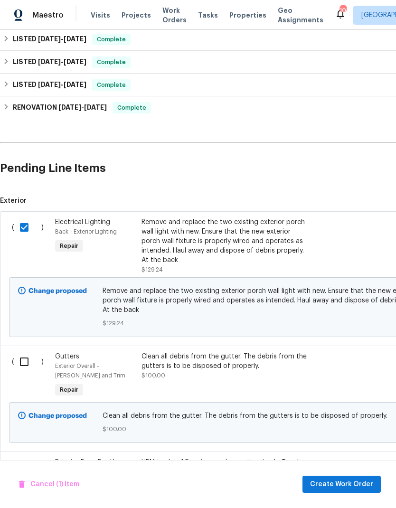
click at [26, 361] on input "checkbox" at bounding box center [27, 362] width 27 height 20
checkbox input "true"
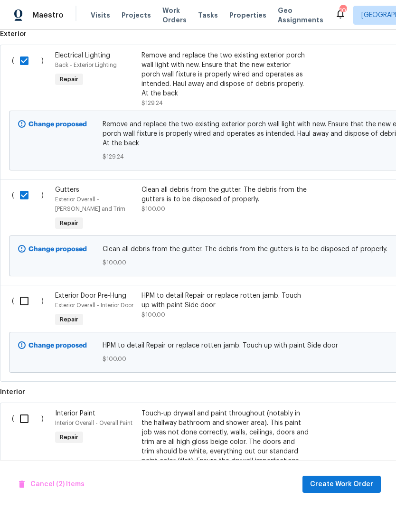
scroll to position [381, 0]
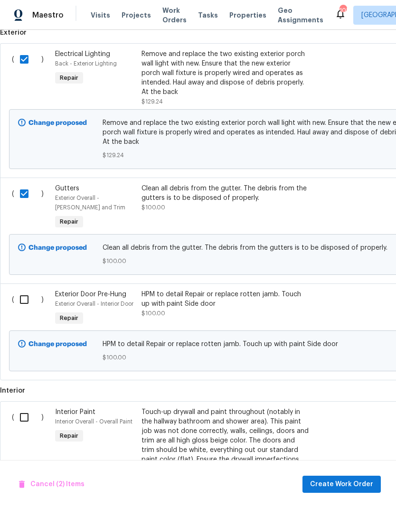
click at [23, 297] on input "checkbox" at bounding box center [27, 300] width 27 height 20
checkbox input "true"
click at [26, 418] on input "checkbox" at bounding box center [27, 418] width 27 height 20
checkbox input "true"
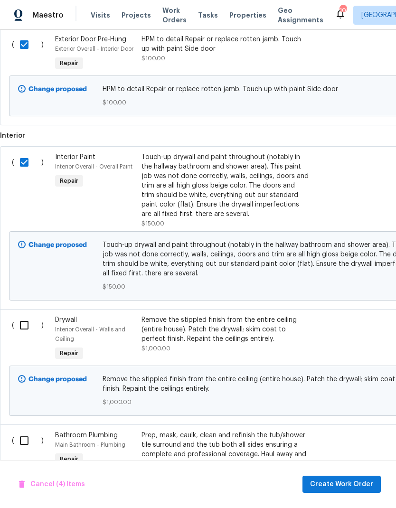
scroll to position [638, 0]
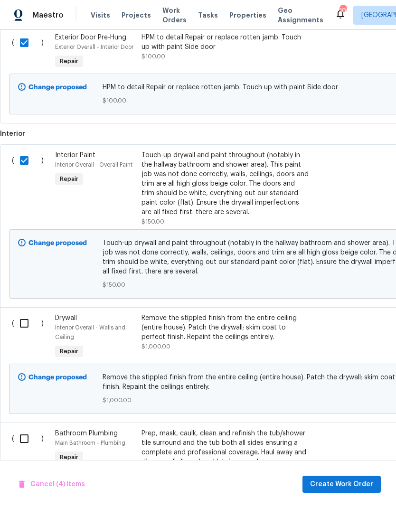
click at [24, 325] on input "checkbox" at bounding box center [27, 324] width 27 height 20
checkbox input "true"
click at [22, 440] on input "checkbox" at bounding box center [27, 439] width 27 height 20
checkbox input "true"
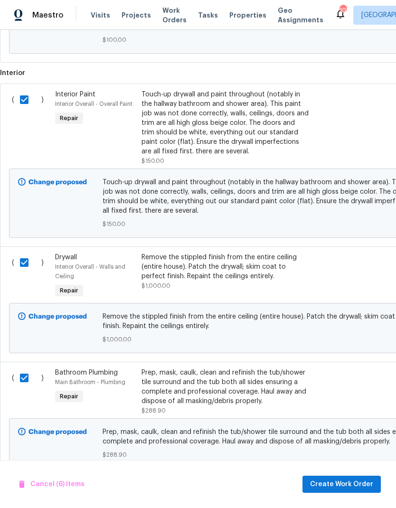
scroll to position [698, 0]
click at [352, 483] on span "Create Work Order" at bounding box center [341, 485] width 63 height 12
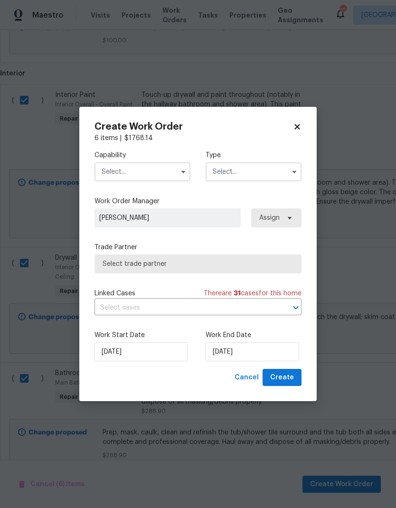
click at [149, 171] on input "text" at bounding box center [143, 171] width 96 height 19
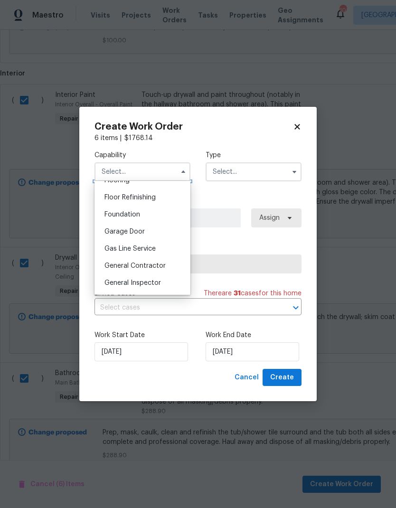
scroll to position [380, 0]
click at [153, 267] on span "General Contractor" at bounding box center [135, 266] width 61 height 7
type input "General Contractor"
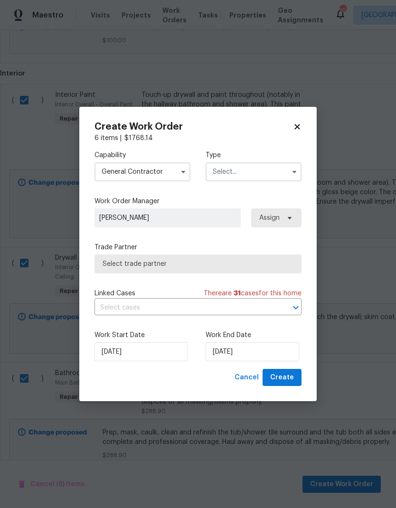
click at [246, 173] on input "text" at bounding box center [254, 171] width 96 height 19
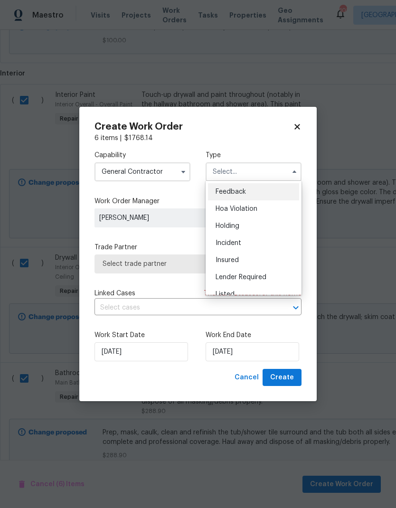
click at [242, 292] on div "Listed" at bounding box center [253, 294] width 91 height 17
type input "Listed"
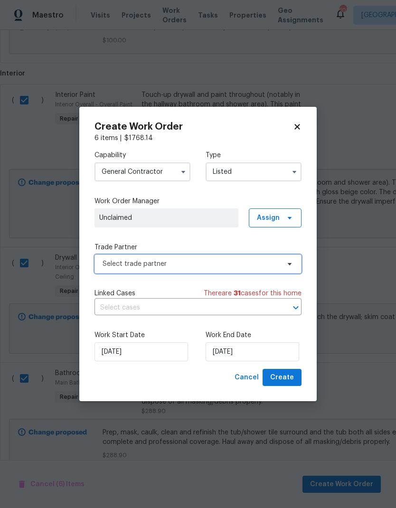
click at [210, 263] on span "Select trade partner" at bounding box center [191, 264] width 177 height 10
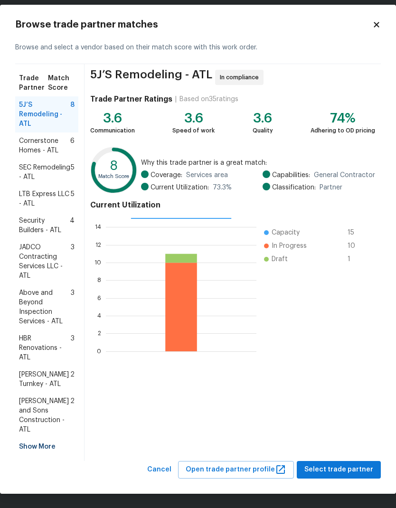
scroll to position [9, 0]
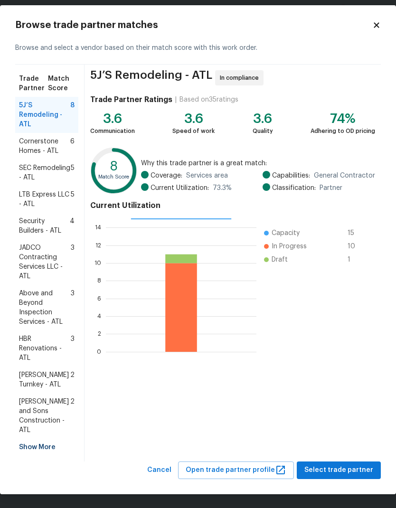
click at [38, 450] on div "Show More" at bounding box center [46, 447] width 63 height 17
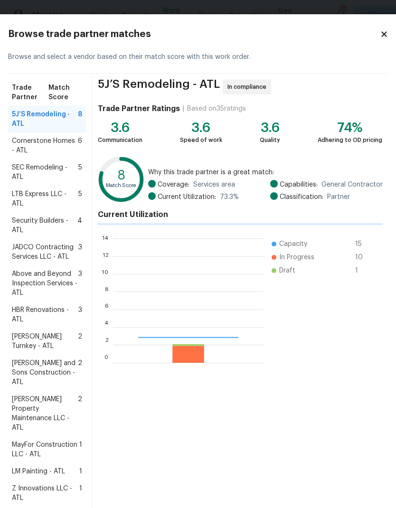
scroll to position [133, 151]
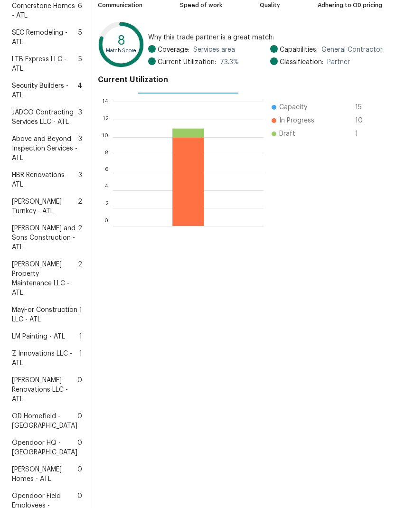
click at [47, 342] on span "LM Painting - ATL" at bounding box center [38, 337] width 53 height 10
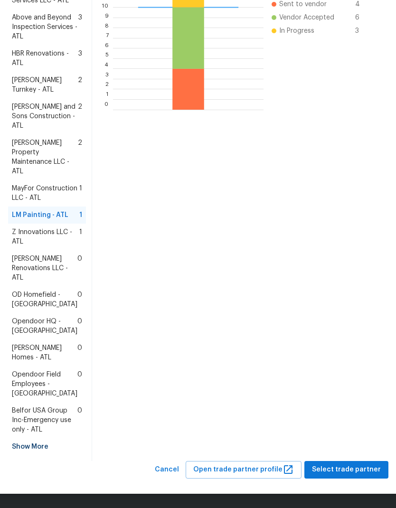
scroll to position [323, 0]
click at [346, 471] on span "Select trade partner" at bounding box center [346, 470] width 69 height 12
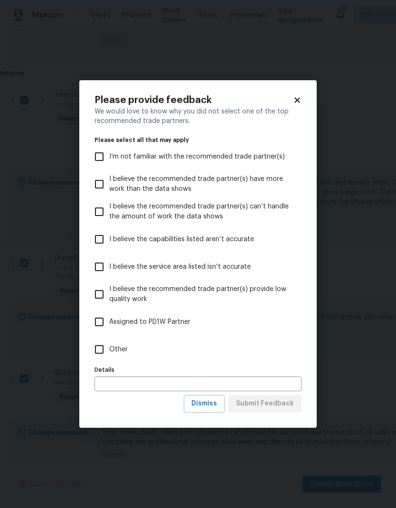
scroll to position [0, 0]
click at [128, 350] on label "Other" at bounding box center [191, 350] width 205 height 28
click at [109, 350] on input "Other" at bounding box center [99, 350] width 20 height 20
checkbox input "true"
click at [269, 399] on span "Submit Feedback" at bounding box center [265, 404] width 58 height 12
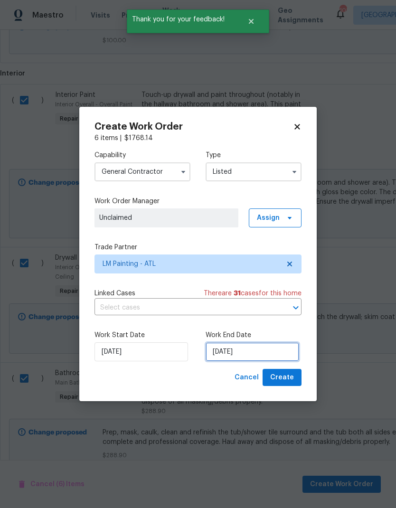
click at [267, 354] on input "[DATE]" at bounding box center [253, 352] width 94 height 19
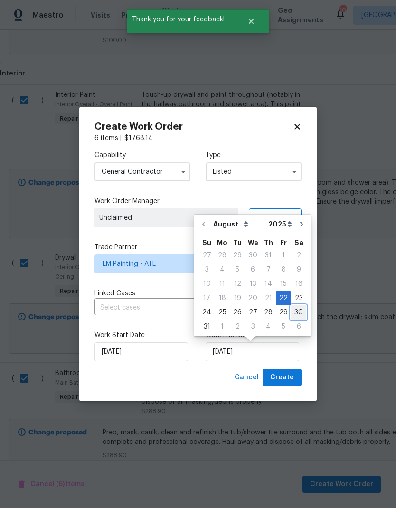
click at [297, 316] on div "30" at bounding box center [298, 312] width 15 height 13
type input "[DATE]"
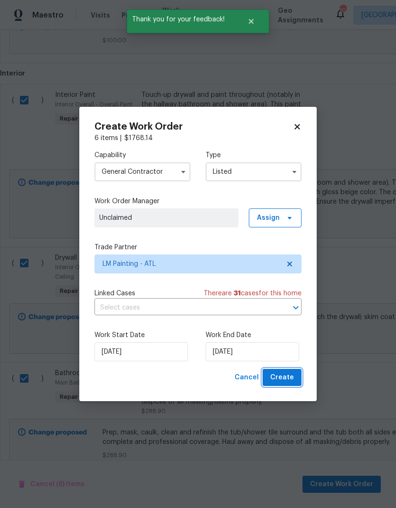
click at [282, 378] on span "Create" at bounding box center [282, 378] width 24 height 12
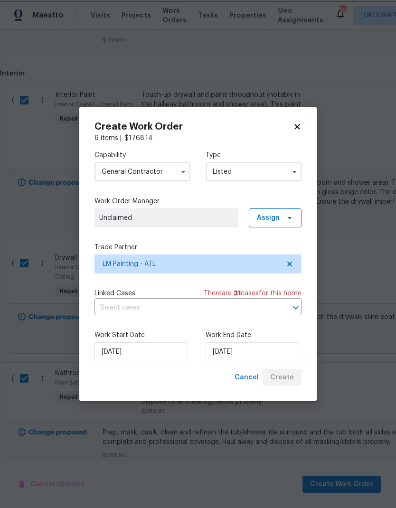
checkbox input "false"
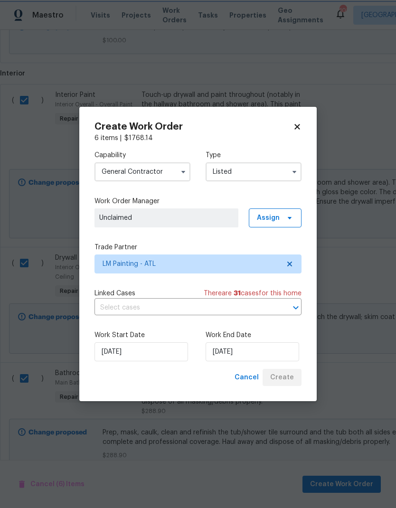
checkbox input "false"
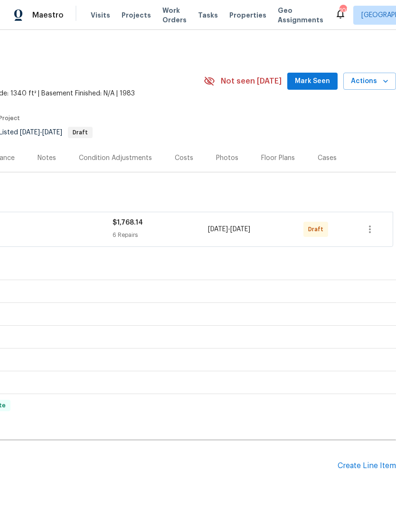
scroll to position [0, 141]
click at [369, 231] on icon "button" at bounding box center [369, 229] width 11 height 11
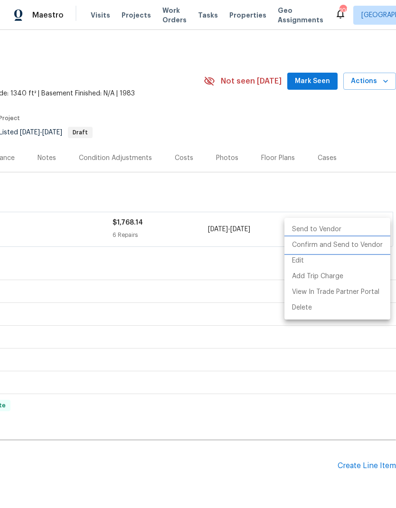
click at [342, 246] on li "Confirm and Send to Vendor" at bounding box center [338, 246] width 106 height 16
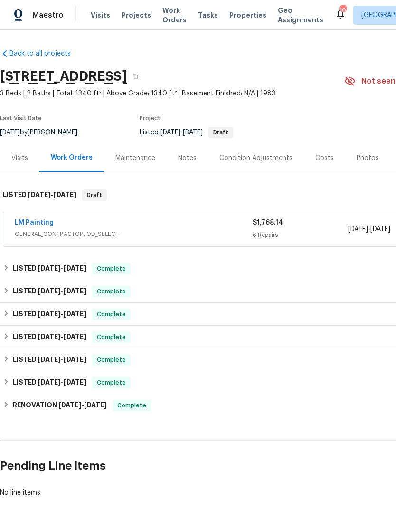
click at [186, 160] on div "Notes" at bounding box center [187, 158] width 19 height 10
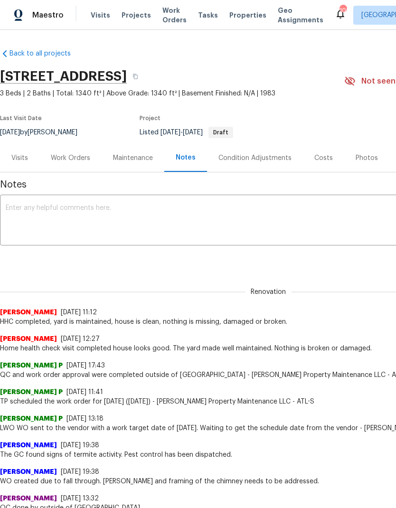
click at [166, 220] on textarea at bounding box center [268, 221] width 525 height 33
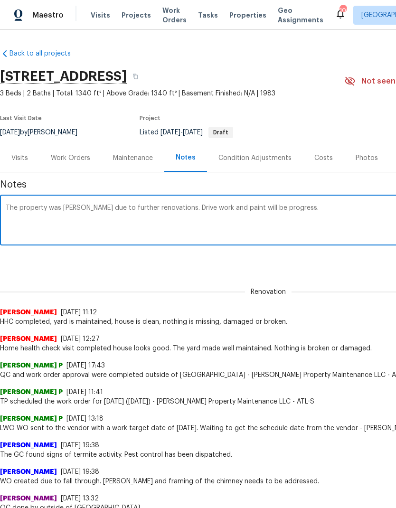
click at [176, 212] on textarea "The property was TOM due to further renovations. Drive work and paint will be p…" at bounding box center [268, 221] width 525 height 33
click at [179, 207] on textarea "The property was TOM due to further renovations. Drive work and paint will be p…" at bounding box center [268, 221] width 525 height 33
click at [168, 206] on textarea "The property was TOM due to further renovations. Drive work and paint will be p…" at bounding box center [268, 221] width 525 height 33
click at [258, 206] on textarea "The property was TOM due to further renovations. Drywall work and paint will be…" at bounding box center [268, 221] width 525 height 33
click at [317, 207] on textarea "The property was TOM due to further renovations. Drywall work and paint will be…" at bounding box center [268, 221] width 525 height 33
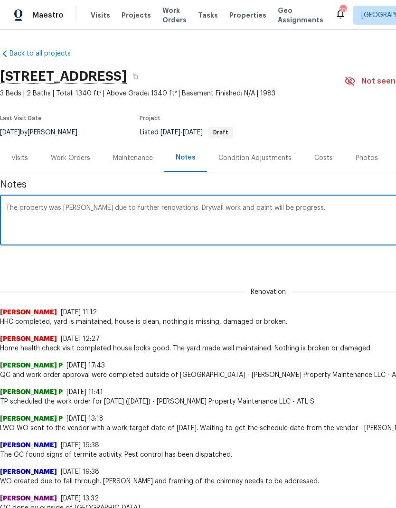
click at [256, 208] on textarea "The property was TOM due to further renovations. Drywall work and paint will be…" at bounding box center [268, 221] width 525 height 33
click at [309, 211] on textarea "The property was TOM due to further renovations. Drywall work and paint will be…" at bounding box center [268, 221] width 525 height 33
click at [269, 205] on textarea "The property was TOM due to further renovations. Drywall work and paint will be…" at bounding box center [268, 221] width 525 height 33
click at [348, 223] on textarea "The property was TOM due to further renovations. Drywall work and paint will be…" at bounding box center [268, 221] width 525 height 33
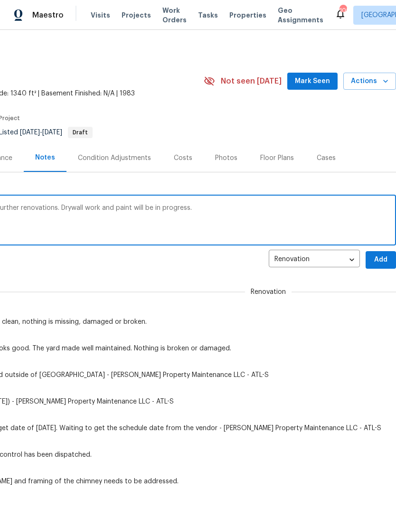
scroll to position [0, 141]
type textarea "The property was TOM due to further renovations. Drywall work and paint will be…"
click at [349, 259] on body "Maestro Visits Projects Work Orders Tasks Properties Geo Assignments 109 Atlant…" at bounding box center [198, 254] width 396 height 508
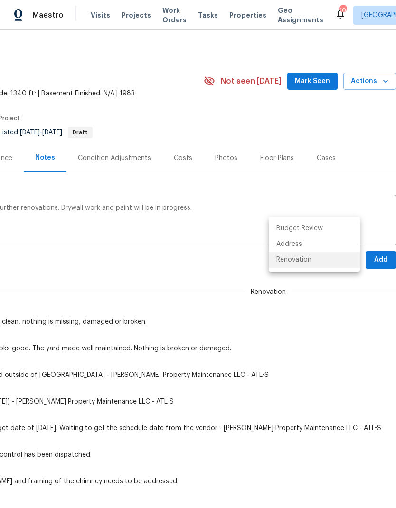
click at [326, 259] on li "Renovation" at bounding box center [314, 260] width 91 height 16
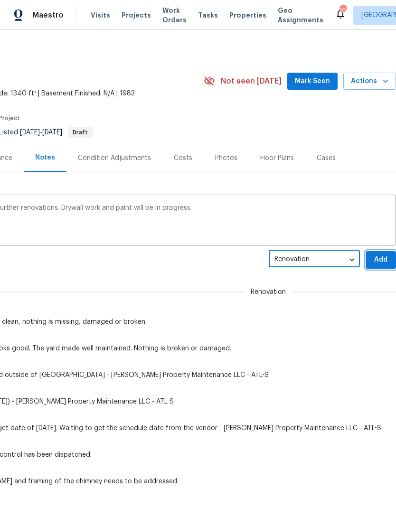
click at [383, 262] on span "Add" at bounding box center [380, 260] width 15 height 12
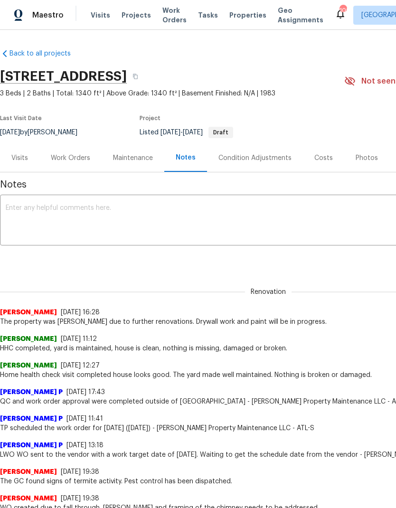
scroll to position [0, 0]
click at [138, 75] on icon "button" at bounding box center [136, 77] width 6 height 6
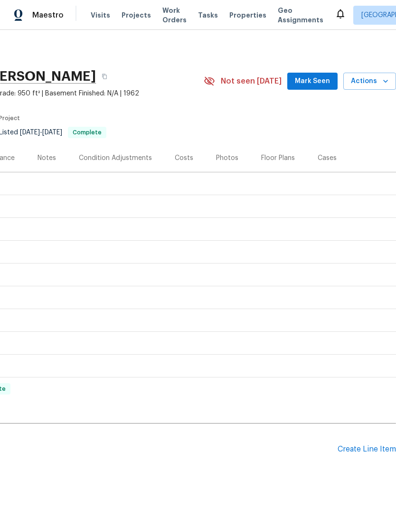
scroll to position [0, 141]
click at [372, 449] on div "Create Line Item" at bounding box center [367, 449] width 58 height 9
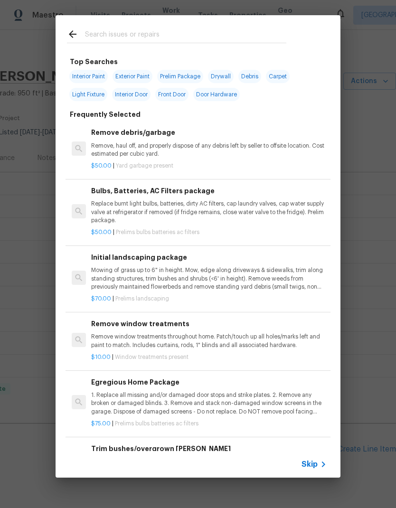
click at [149, 29] on input "text" at bounding box center [185, 36] width 201 height 14
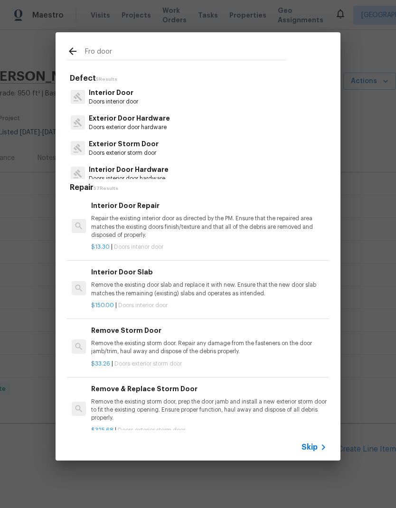
type input "Fro door hardware"
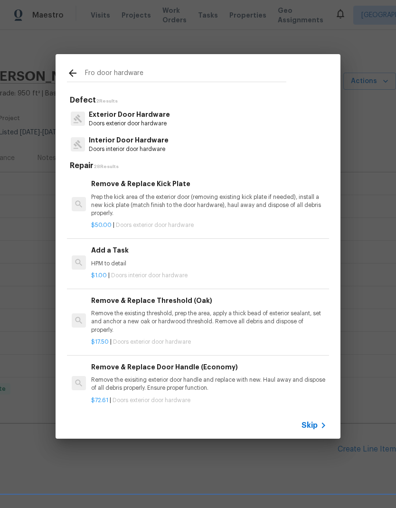
click at [141, 114] on p "Exterior Door Hardware" at bounding box center [129, 115] width 81 height 10
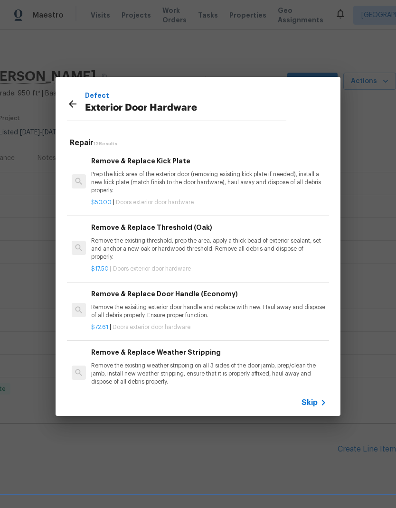
click at [310, 401] on span "Skip" at bounding box center [310, 403] width 16 height 10
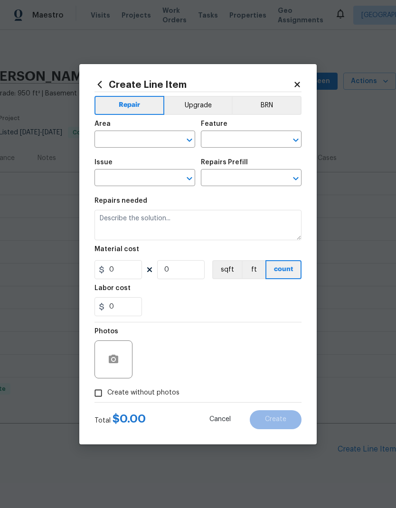
click at [150, 140] on input "text" at bounding box center [132, 140] width 74 height 15
click at [150, 162] on li "Front" at bounding box center [145, 161] width 101 height 16
type input "Front"
click at [226, 139] on input "text" at bounding box center [238, 140] width 74 height 15
type input "du"
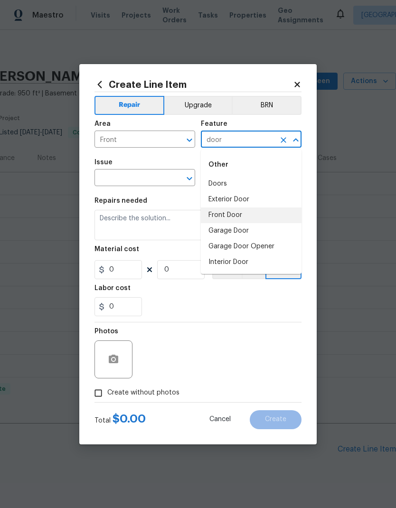
click at [236, 216] on li "Front Door" at bounding box center [251, 216] width 101 height 16
type input "Front Door"
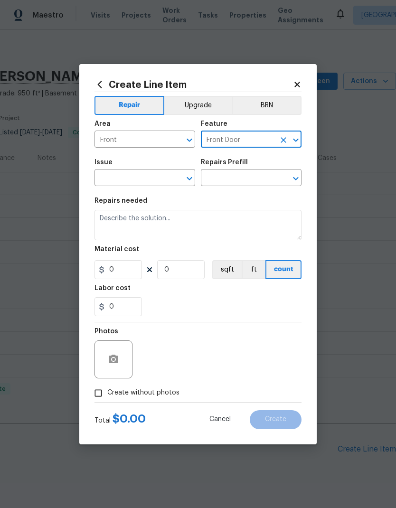
click at [147, 178] on input "text" at bounding box center [132, 178] width 74 height 15
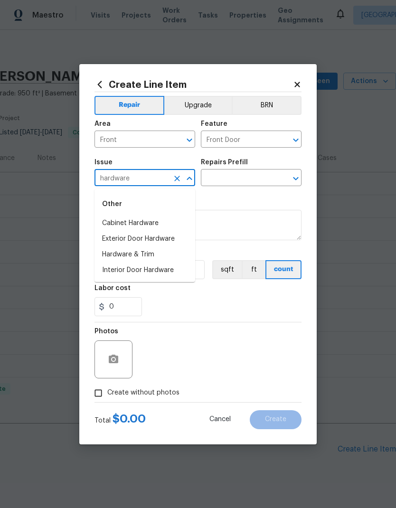
click at [161, 240] on li "Exterior Door Hardware" at bounding box center [145, 239] width 101 height 16
type input "Exterior Door Hardware"
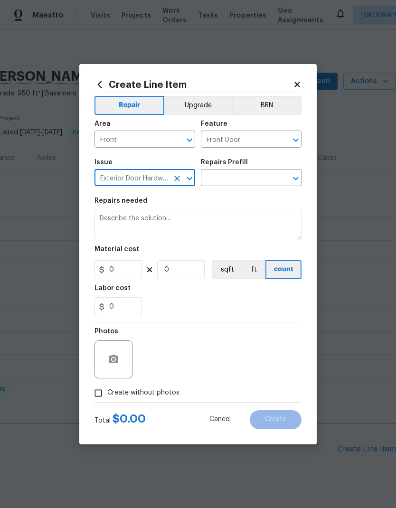
click at [238, 177] on input "text" at bounding box center [238, 178] width 74 height 15
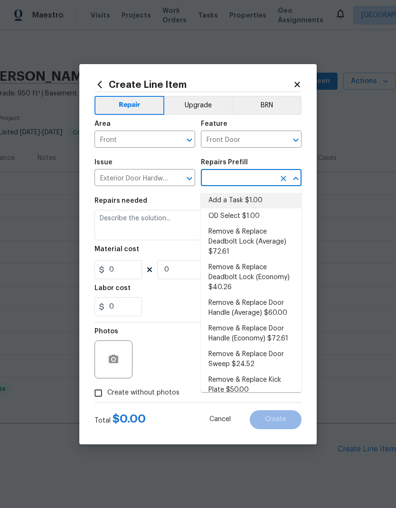
click at [242, 199] on li "Add a Task $1.00" at bounding box center [251, 201] width 101 height 16
type input "Add a Task $1.00"
type input "Interior Door"
type textarea "HPM to detail"
type input "1"
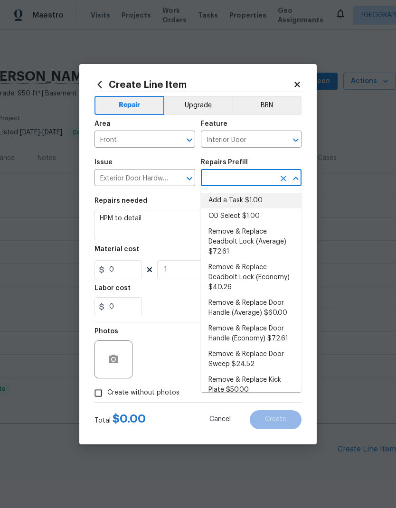
type input "Add a Task $1.00"
type input "1"
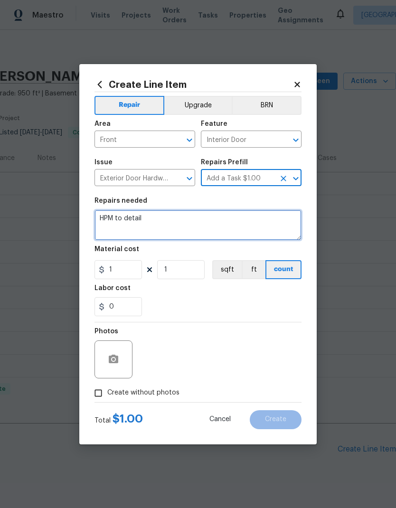
click at [189, 221] on textarea "HPM to detail" at bounding box center [198, 225] width 207 height 30
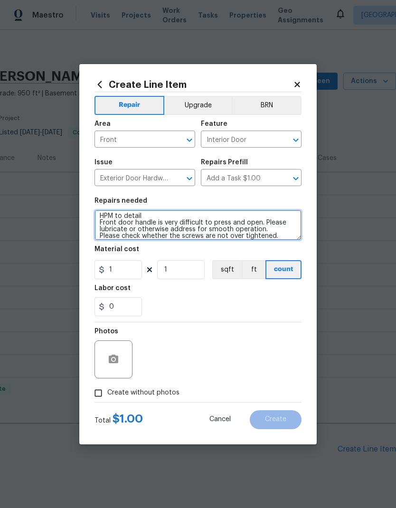
scroll to position [9, 0]
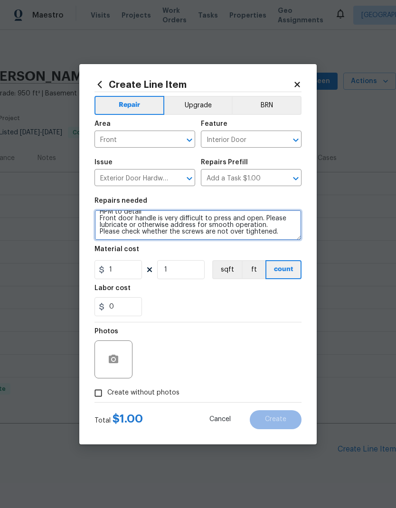
type textarea "HPM to detail Front door handle is very difficult to press and open. Please lub…"
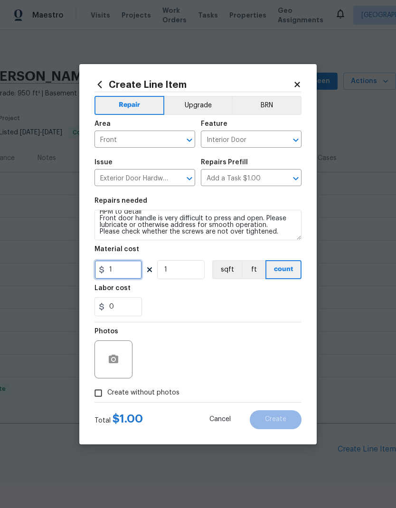
click at [125, 270] on input "1" at bounding box center [119, 269] width 48 height 19
type input "75"
click at [155, 392] on span "Create without photos" at bounding box center [143, 393] width 72 height 10
click at [107, 392] on input "Create without photos" at bounding box center [98, 393] width 18 height 18
checkbox input "true"
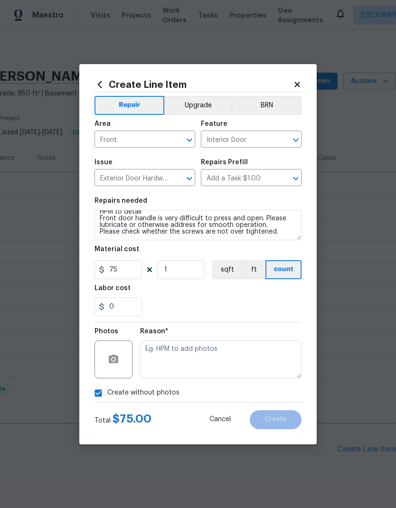
click at [221, 360] on textarea at bounding box center [221, 360] width 162 height 38
click at [223, 139] on input "Interior Door" at bounding box center [238, 140] width 74 height 15
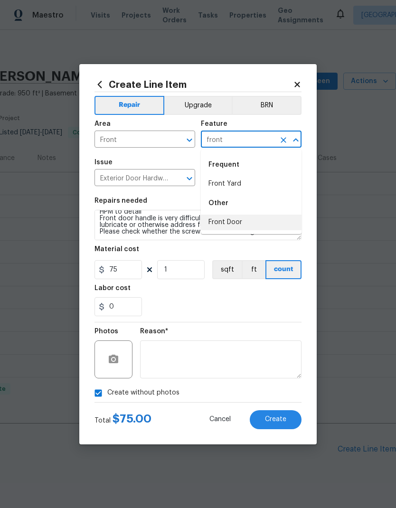
click at [238, 222] on li "Front Door" at bounding box center [251, 223] width 101 height 16
type input "Front Door"
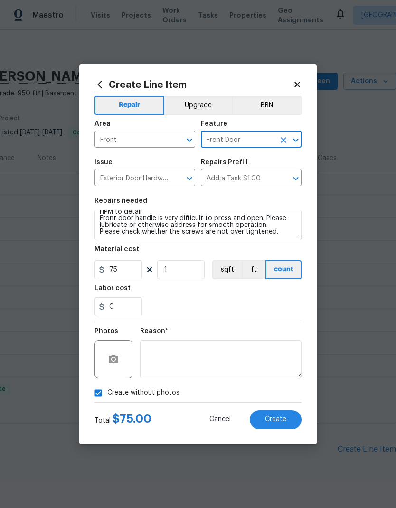
click at [275, 417] on span "Create" at bounding box center [275, 419] width 21 height 7
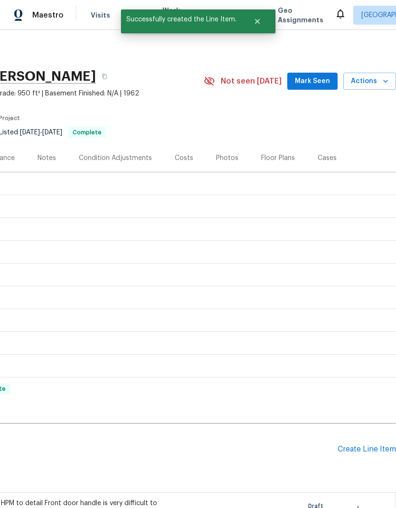
click at [317, 77] on span "Mark Seen" at bounding box center [312, 82] width 35 height 12
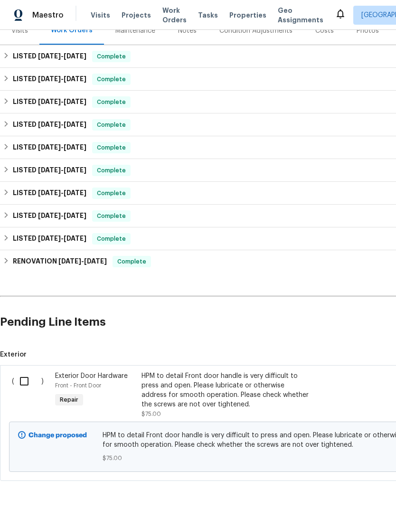
scroll to position [127, 0]
click at [20, 378] on input "checkbox" at bounding box center [27, 382] width 27 height 20
checkbox input "true"
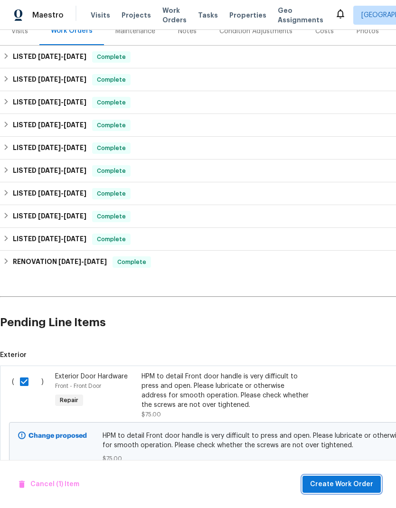
click at [348, 482] on span "Create Work Order" at bounding box center [341, 485] width 63 height 12
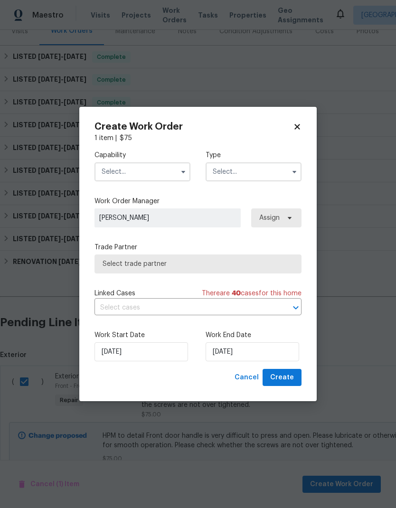
click at [144, 170] on input "text" at bounding box center [143, 171] width 96 height 19
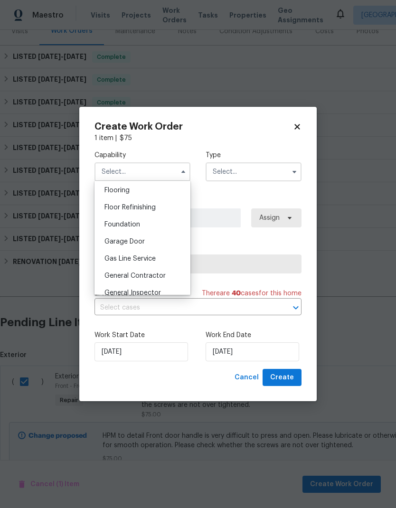
scroll to position [375, 0]
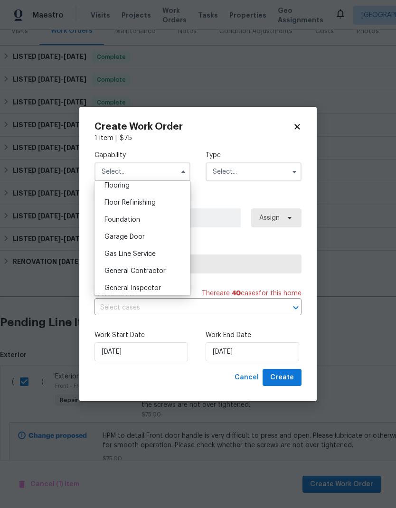
click at [153, 271] on span "General Contractor" at bounding box center [135, 271] width 61 height 7
type input "General Contractor"
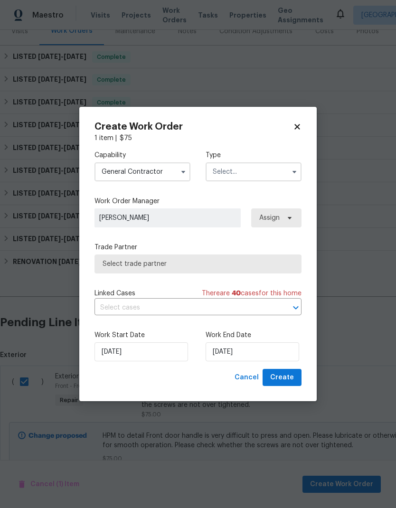
click at [250, 171] on input "text" at bounding box center [254, 171] width 96 height 19
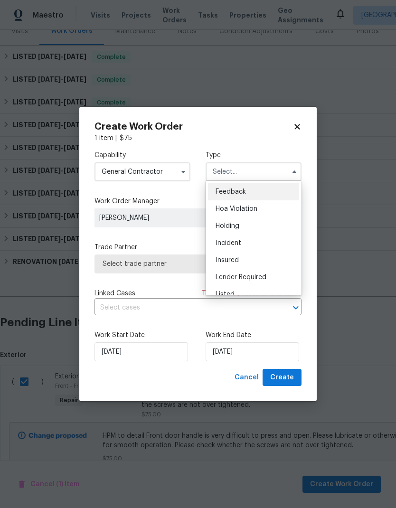
click at [240, 293] on div "Listed" at bounding box center [253, 294] width 91 height 17
type input "Listed"
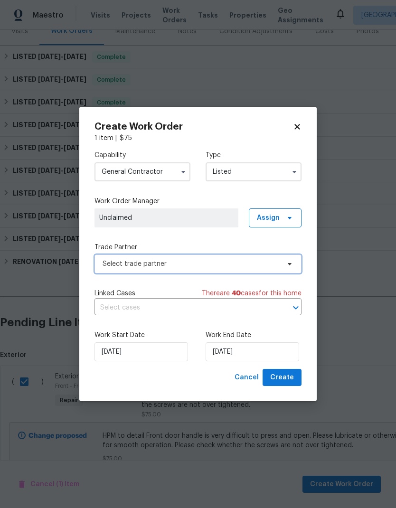
click at [258, 263] on span "Select trade partner" at bounding box center [191, 264] width 177 height 10
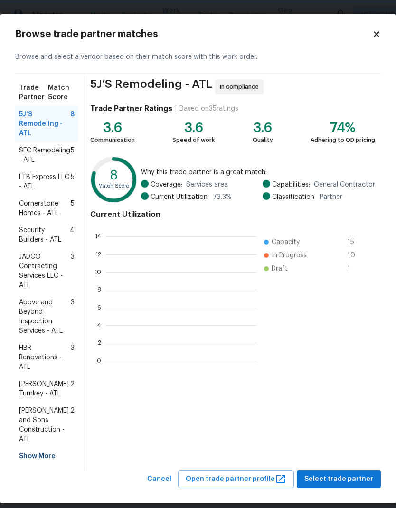
scroll to position [133, 151]
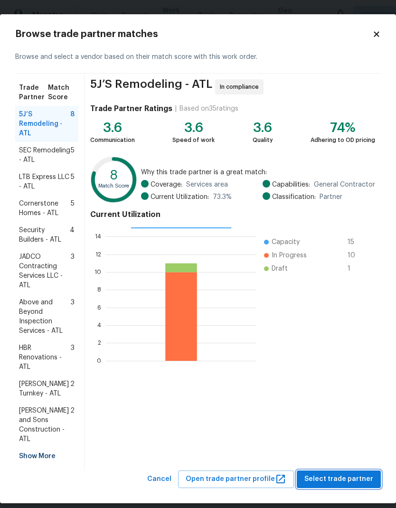
click at [339, 477] on span "Select trade partner" at bounding box center [339, 480] width 69 height 12
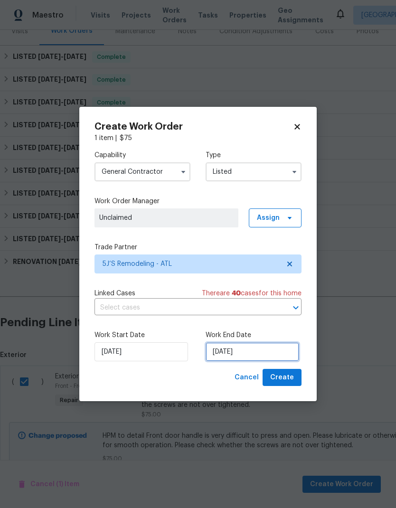
click at [258, 357] on input "[DATE]" at bounding box center [253, 352] width 94 height 19
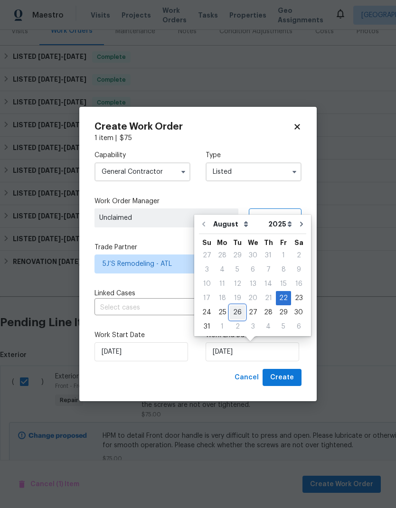
click at [239, 310] on div "26" at bounding box center [237, 312] width 15 height 13
type input "[DATE]"
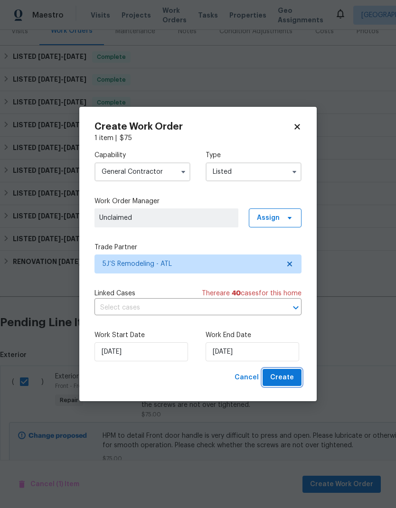
click at [281, 378] on span "Create" at bounding box center [282, 378] width 24 height 12
checkbox input "false"
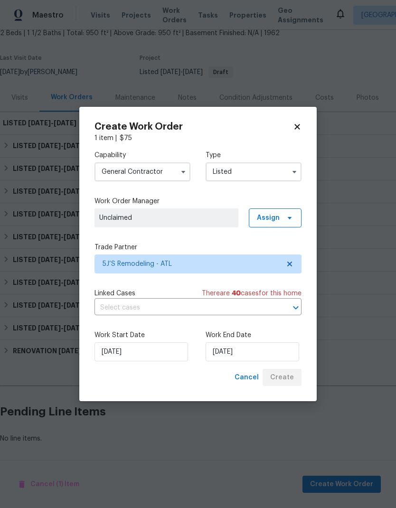
scroll to position [22, 0]
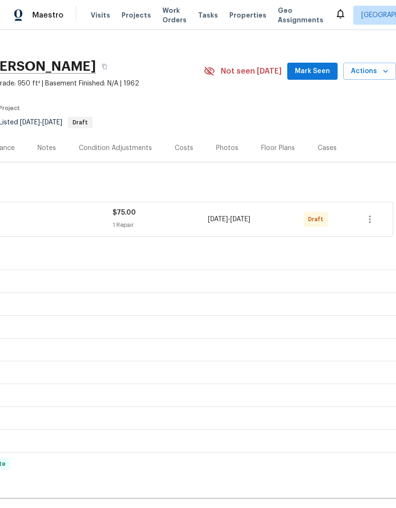
scroll to position [11, 141]
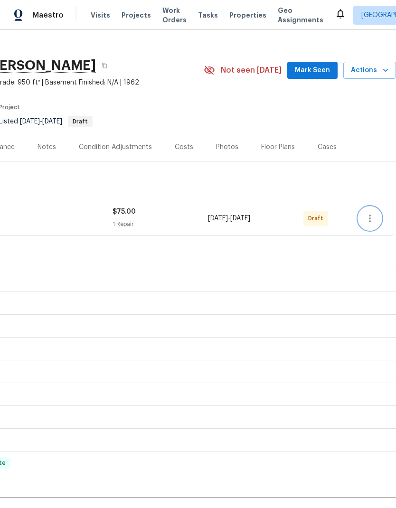
click at [370, 218] on icon "button" at bounding box center [369, 218] width 11 height 11
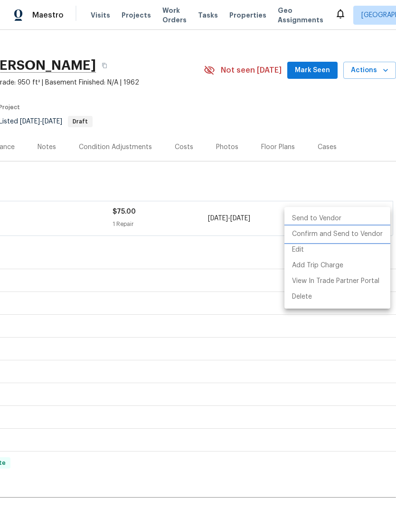
click at [354, 237] on li "Confirm and Send to Vendor" at bounding box center [338, 235] width 106 height 16
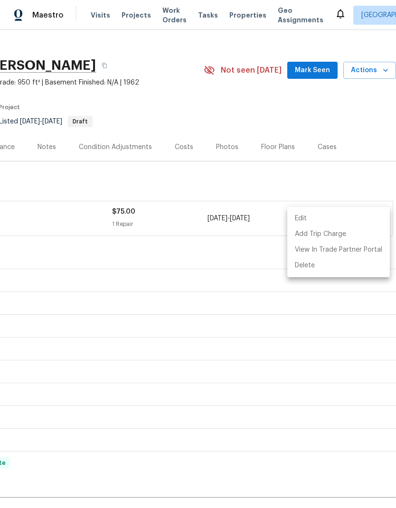
click at [325, 381] on div at bounding box center [198, 254] width 396 height 508
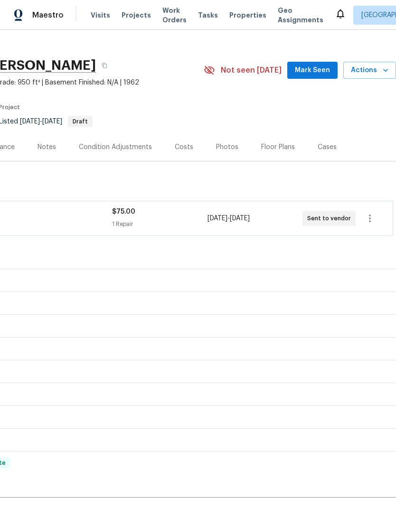
click at [319, 71] on span "Mark Seen" at bounding box center [312, 71] width 35 height 12
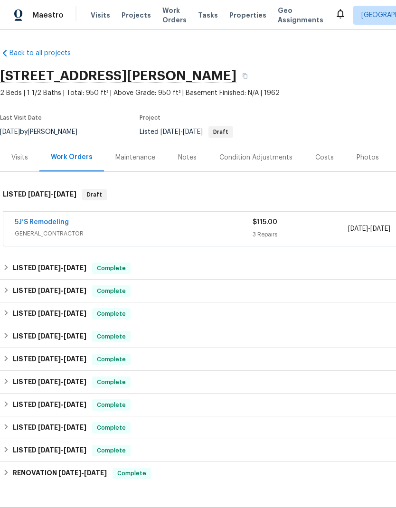
scroll to position [0, 0]
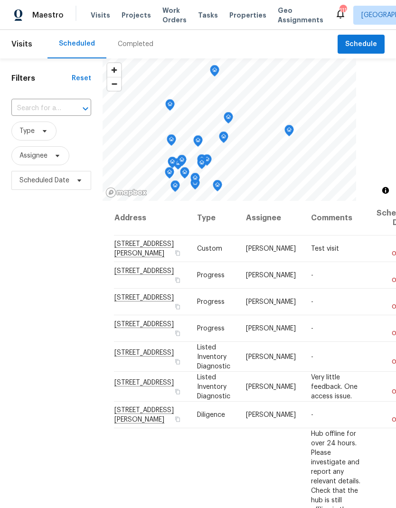
click at [168, 11] on span "Work Orders" at bounding box center [174, 15] width 24 height 19
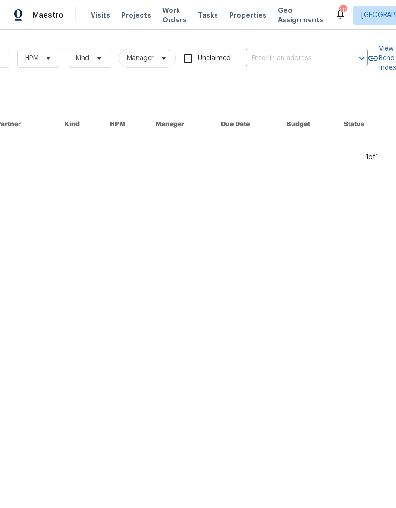
scroll to position [0, 156]
click at [291, 56] on input "text" at bounding box center [293, 58] width 95 height 15
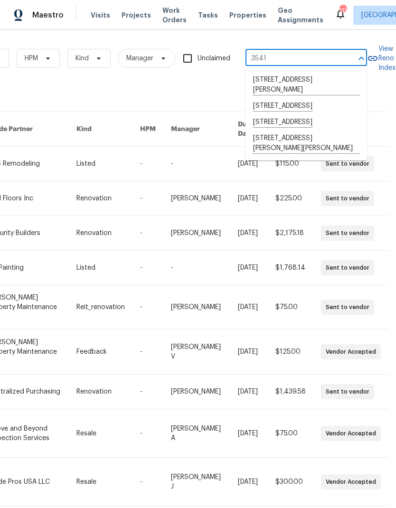
type input "3541 old"
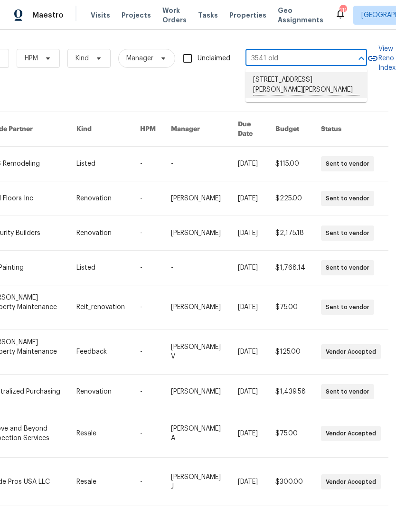
click at [308, 81] on li "[STREET_ADDRESS][PERSON_NAME][PERSON_NAME]" at bounding box center [307, 85] width 122 height 26
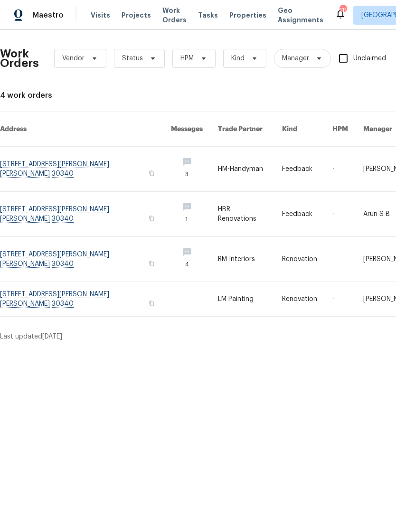
click at [48, 155] on link at bounding box center [85, 169] width 171 height 45
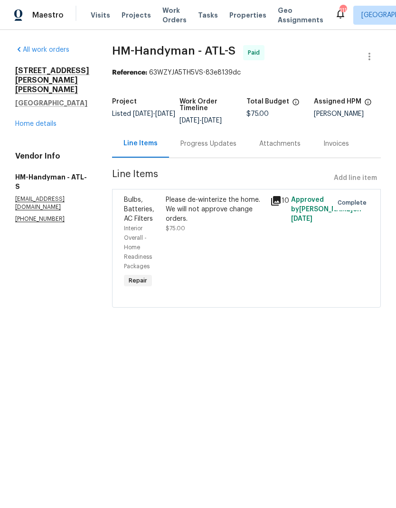
click at [36, 121] on link "Home details" at bounding box center [35, 124] width 41 height 7
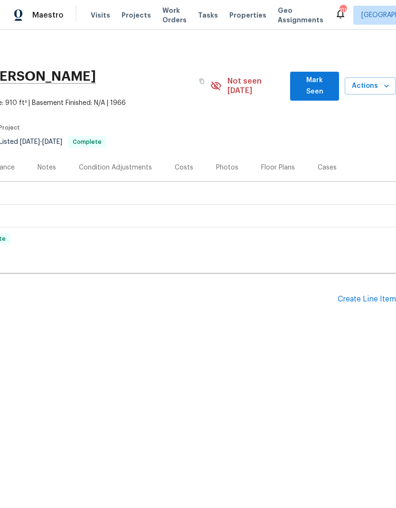
scroll to position [0, 141]
click at [359, 303] on div "Create Line Item" at bounding box center [367, 299] width 58 height 9
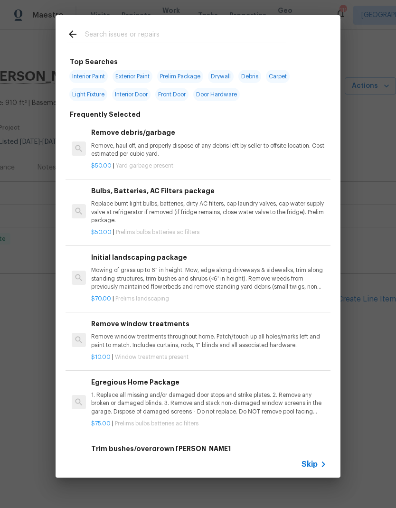
click at [160, 30] on input "text" at bounding box center [185, 36] width 201 height 14
click at [314, 466] on span "Skip" at bounding box center [310, 465] width 16 height 10
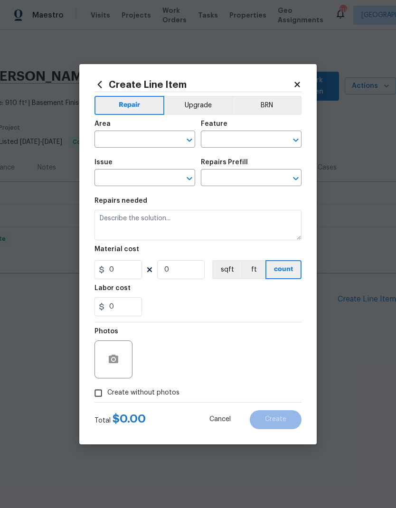
click at [141, 138] on input "text" at bounding box center [132, 140] width 74 height 15
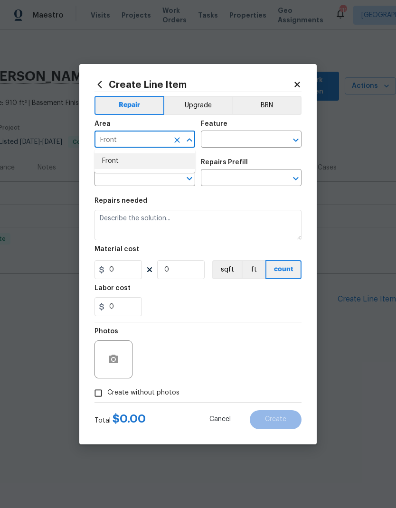
click at [140, 163] on li "Front" at bounding box center [145, 161] width 101 height 16
type input "Front"
click at [239, 138] on input "text" at bounding box center [238, 140] width 74 height 15
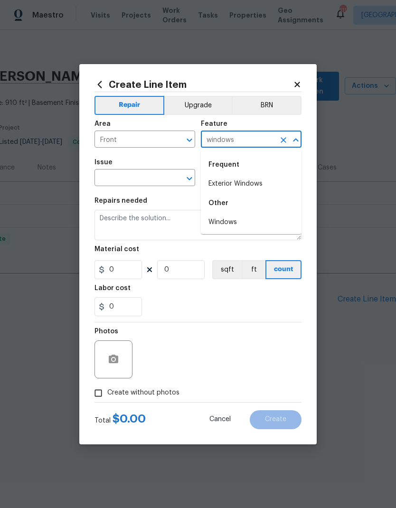
click at [240, 184] on li "Exterior Windows" at bounding box center [251, 184] width 101 height 16
type input "Exterior Windows"
click at [143, 174] on input "text" at bounding box center [132, 178] width 74 height 15
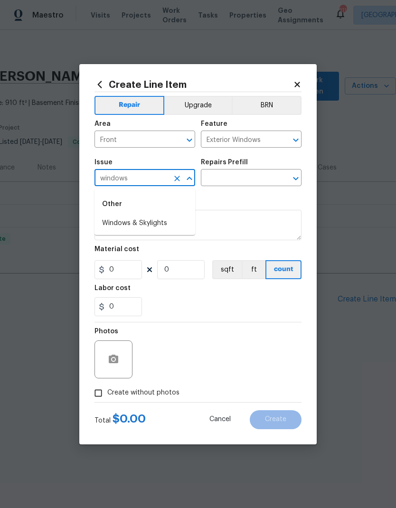
click at [155, 221] on li "Windows & Skylights" at bounding box center [145, 224] width 101 height 16
type input "Windows & Skylights"
click at [233, 179] on input "text" at bounding box center [238, 178] width 74 height 15
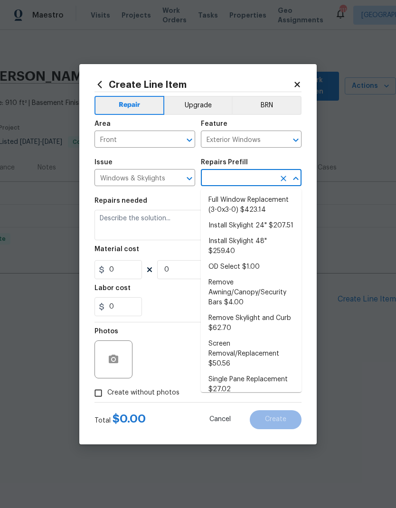
scroll to position [118, 0]
click at [254, 373] on li "Single Pane Replacement $27.02" at bounding box center [251, 385] width 101 height 26
type input "Single Pane Replacement $27.02"
type textarea "Remove, replace and reglaze the broken/damaged single pane of glass with a 1/8'…"
type input "1"
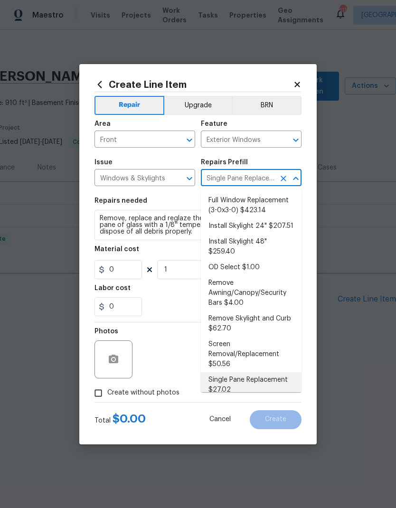
type input "27.02"
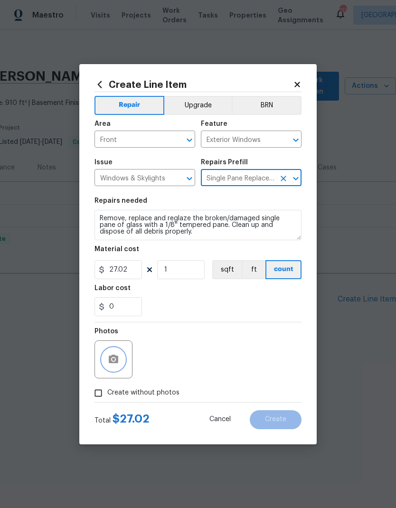
click at [113, 361] on circle "button" at bounding box center [113, 359] width 3 height 3
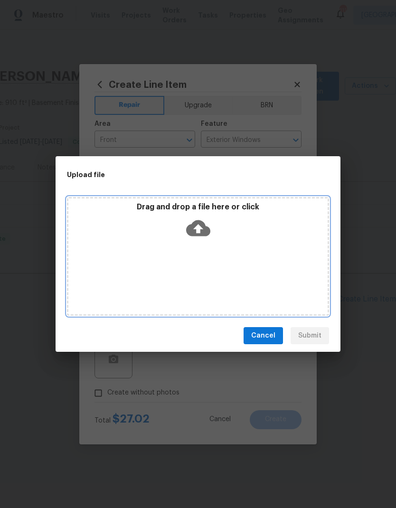
click at [234, 262] on div "Drag and drop a file here or click" at bounding box center [198, 256] width 262 height 119
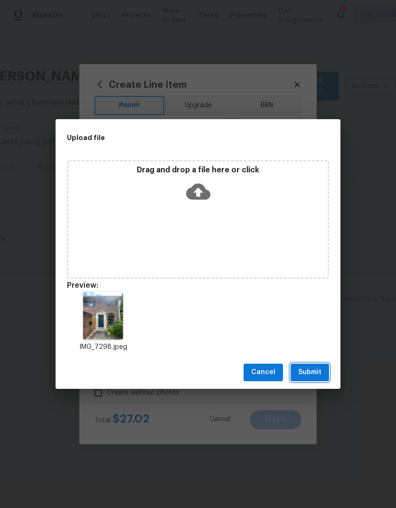
click at [309, 370] on span "Submit" at bounding box center [309, 373] width 23 height 12
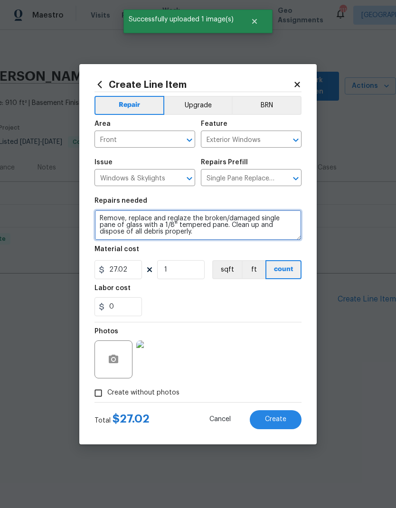
click at [176, 233] on textarea "Remove, replace and reglaze the broken/damaged single pane of glass with a 1/8'…" at bounding box center [198, 225] width 207 height 30
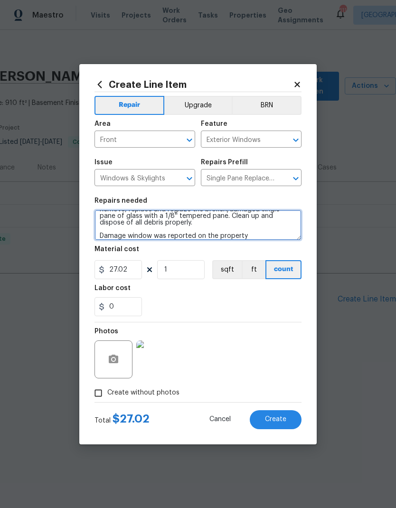
click at [121, 234] on textarea "Remove, replace and reglaze the broken/damaged single pane of glass with a 1/8'…" at bounding box center [198, 225] width 207 height 30
click at [262, 238] on textarea "Remove, replace and reglaze the broken/damaged single pane of glass with a 1/8'…" at bounding box center [198, 225] width 207 height 30
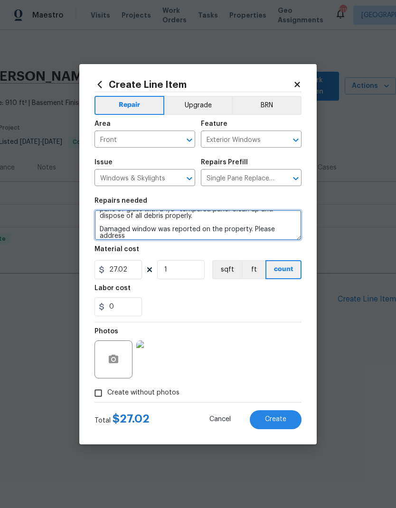
type textarea "Remove, replace and reglaze the broken/damaged single pane of glass with a 1/8'…"
click at [278, 421] on span "Create" at bounding box center [275, 419] width 21 height 7
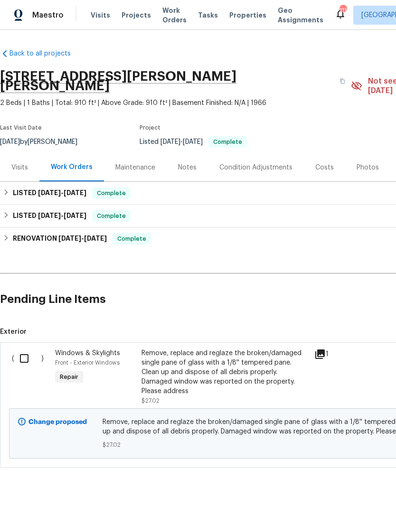
scroll to position [0, 0]
click at [25, 355] on input "checkbox" at bounding box center [27, 359] width 27 height 20
checkbox input "true"
click at [351, 487] on span "Create Work Order" at bounding box center [341, 485] width 63 height 12
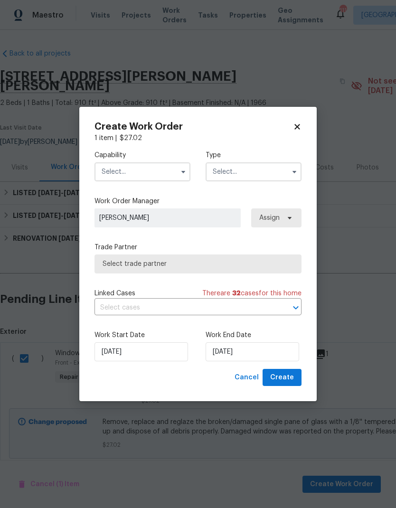
click at [131, 172] on input "text" at bounding box center [143, 171] width 96 height 19
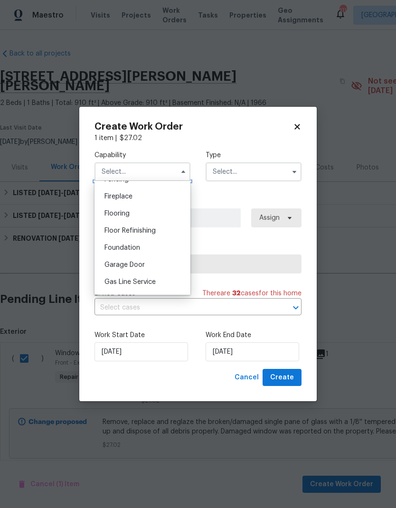
scroll to position [410, 0]
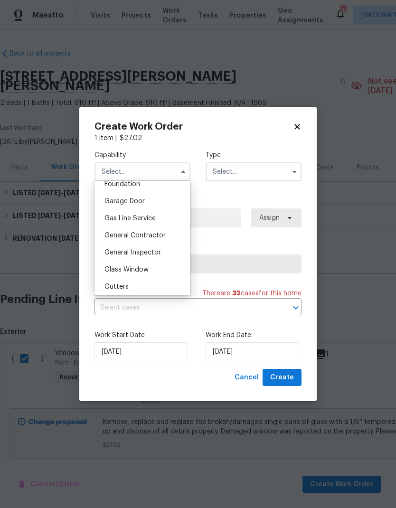
click at [151, 232] on span "General Contractor" at bounding box center [135, 235] width 61 height 7
type input "General Contractor"
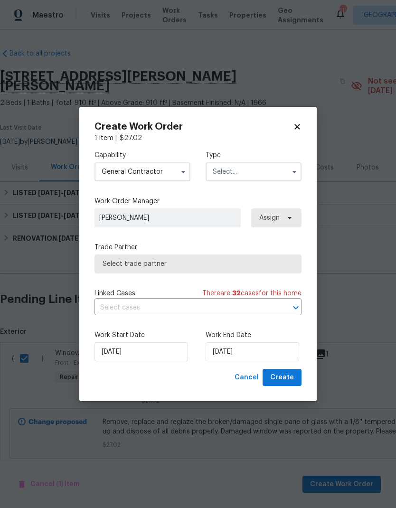
click at [240, 175] on input "text" at bounding box center [254, 171] width 96 height 19
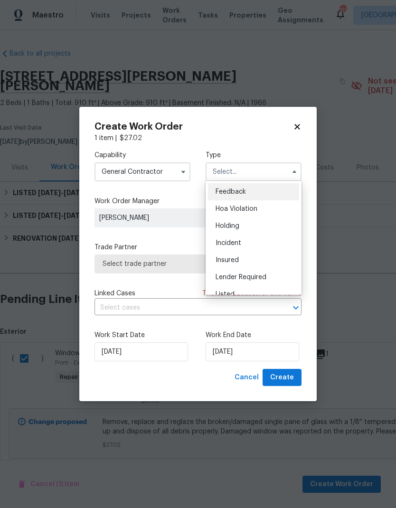
click at [240, 290] on div "Listed" at bounding box center [253, 294] width 91 height 17
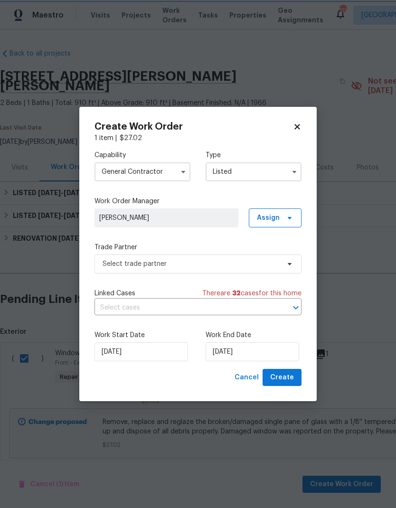
type input "Listed"
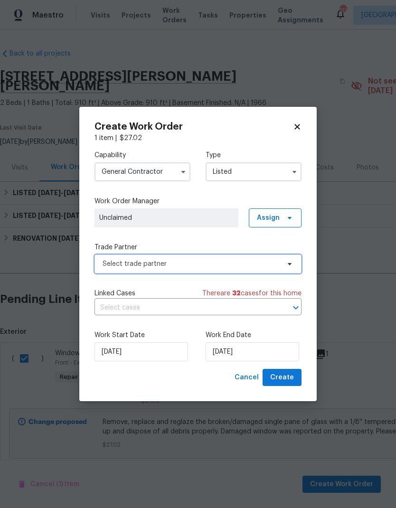
click at [188, 264] on span "Select trade partner" at bounding box center [191, 264] width 177 height 10
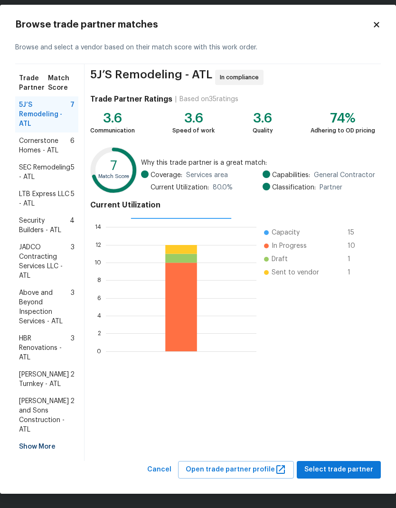
scroll to position [9, 0]
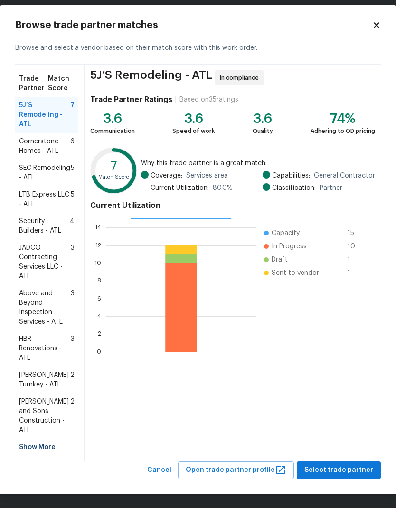
click at [42, 447] on div "Show More" at bounding box center [46, 447] width 63 height 17
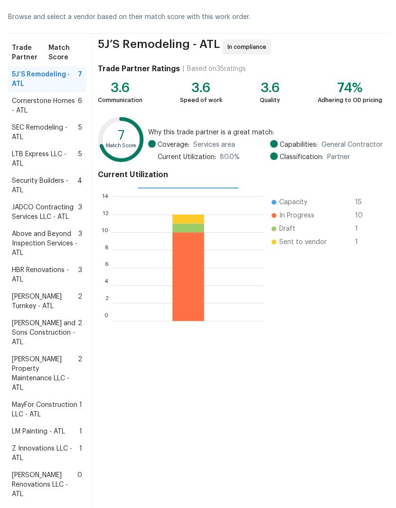
scroll to position [61, 0]
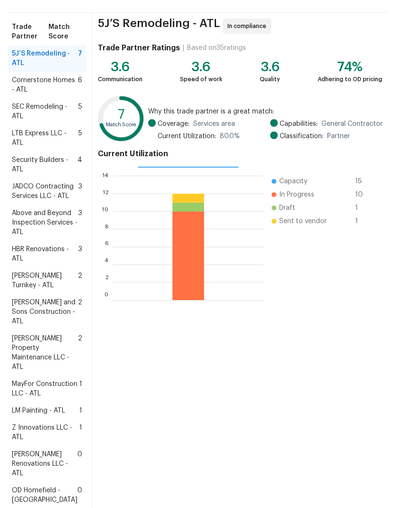
click at [46, 372] on span "[PERSON_NAME] Property Maintenance LLC - ATL" at bounding box center [45, 353] width 66 height 38
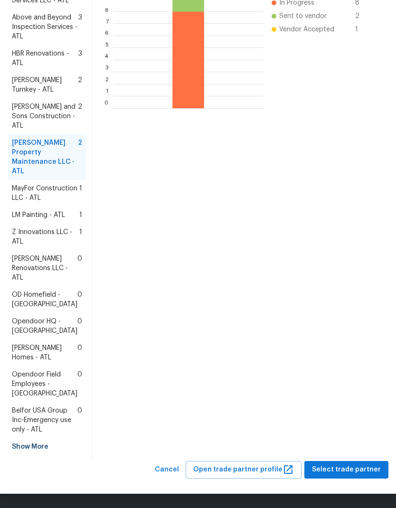
scroll to position [323, 0]
click at [346, 472] on span "Select trade partner" at bounding box center [346, 470] width 69 height 12
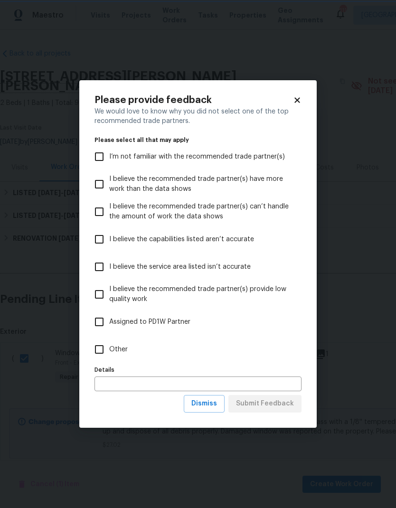
scroll to position [0, 0]
click at [102, 353] on input "Other" at bounding box center [99, 350] width 20 height 20
checkbox input "true"
click at [270, 404] on span "Submit Feedback" at bounding box center [265, 404] width 58 height 12
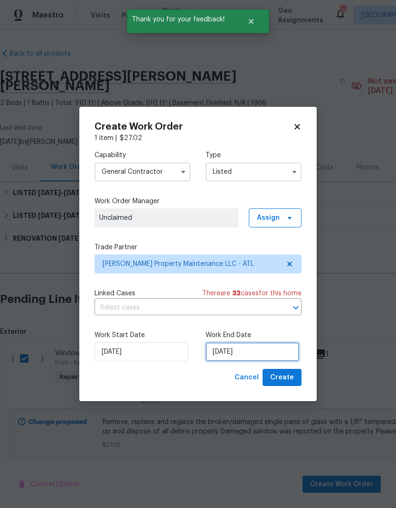
click at [269, 358] on input "[DATE]" at bounding box center [253, 352] width 94 height 19
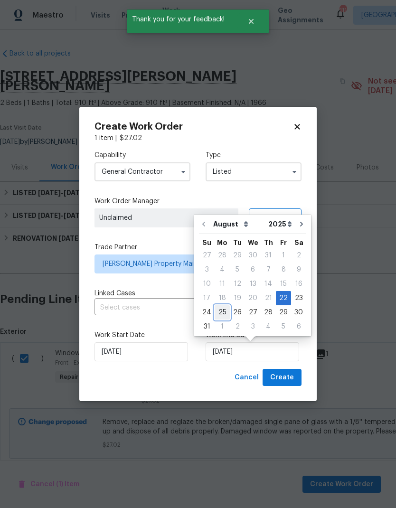
click at [219, 313] on div "25" at bounding box center [222, 312] width 15 height 13
type input "[DATE]"
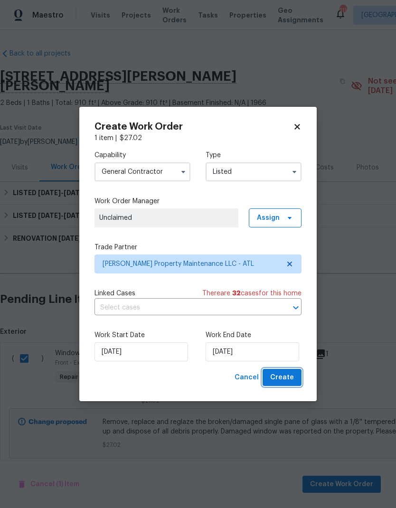
click at [290, 373] on span "Create" at bounding box center [282, 378] width 24 height 12
checkbox input "false"
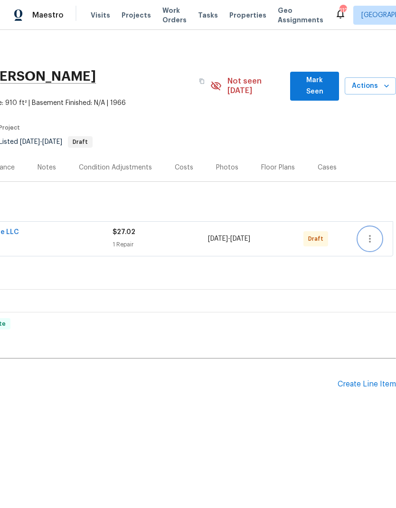
click at [368, 236] on icon "button" at bounding box center [369, 238] width 11 height 11
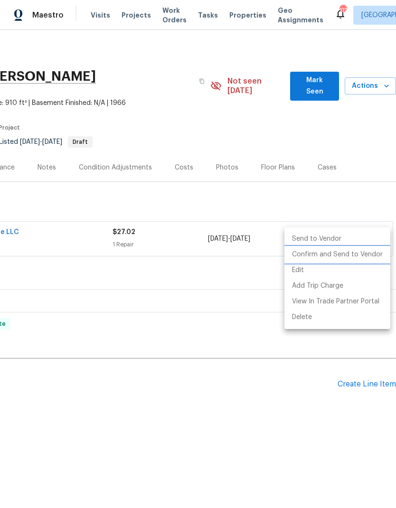
click at [352, 255] on li "Confirm and Send to Vendor" at bounding box center [338, 255] width 106 height 16
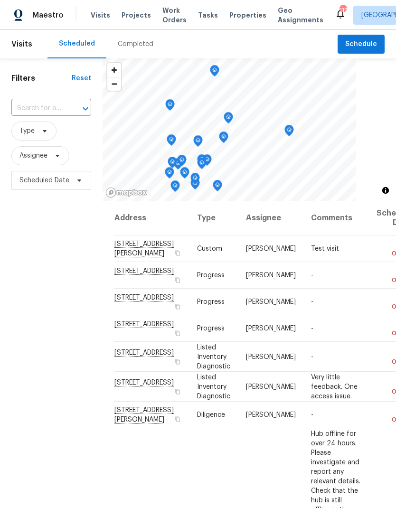
click at [166, 14] on span "Work Orders" at bounding box center [174, 15] width 24 height 19
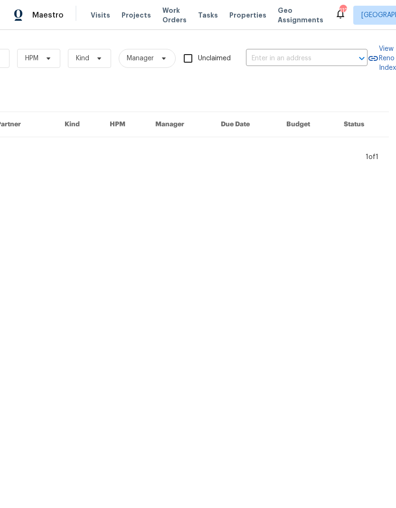
scroll to position [0, 156]
click at [300, 55] on input "text" at bounding box center [293, 58] width 95 height 15
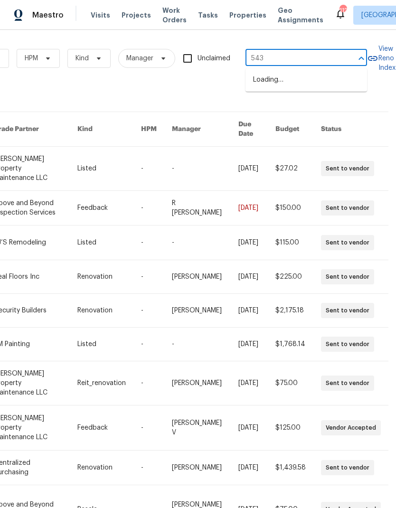
type input "5431"
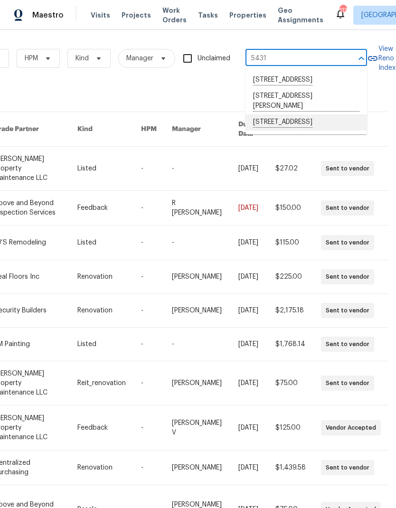
click at [306, 131] on li "[STREET_ADDRESS]" at bounding box center [307, 122] width 122 height 16
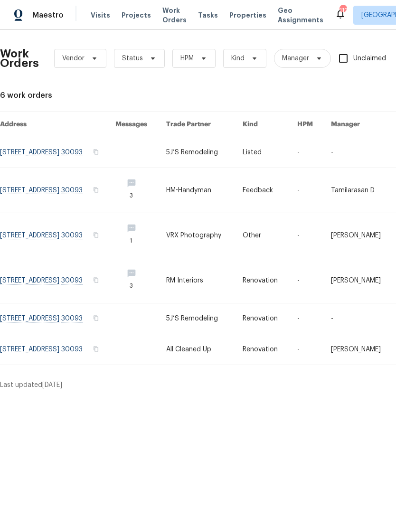
click at [54, 152] on link at bounding box center [57, 152] width 115 height 30
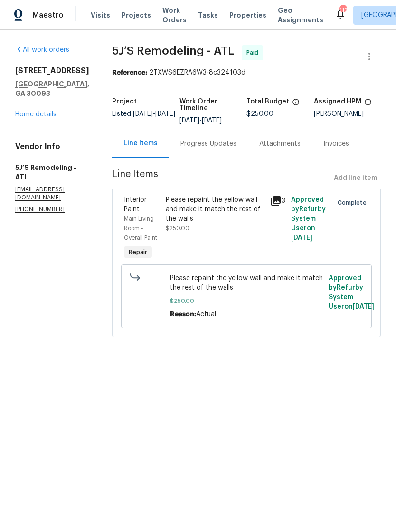
click at [32, 112] on link "Home details" at bounding box center [35, 114] width 41 height 7
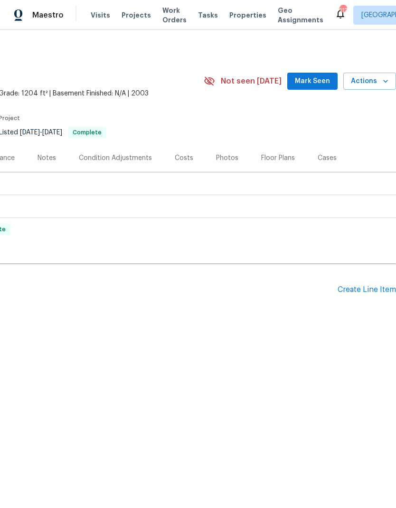
scroll to position [0, 141]
click at [361, 291] on div "Create Line Item" at bounding box center [367, 290] width 58 height 9
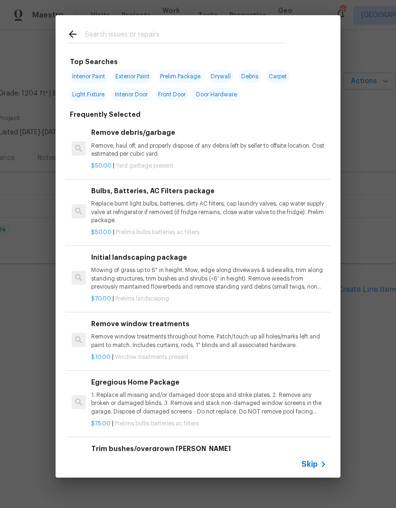
click at [313, 466] on span "Skip" at bounding box center [310, 465] width 16 height 10
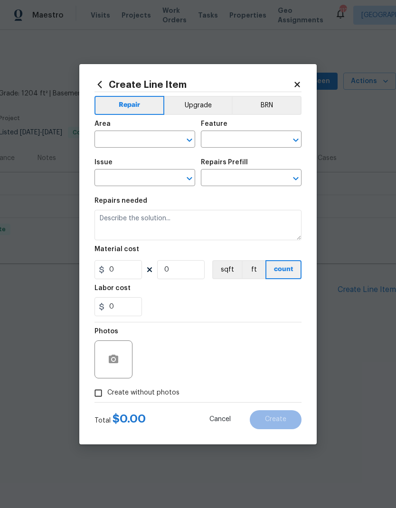
click at [147, 141] on input "text" at bounding box center [132, 140] width 74 height 15
click at [145, 174] on li "Interior Overall" at bounding box center [145, 177] width 101 height 16
type input "Interior Overall"
click at [232, 137] on input "text" at bounding box center [238, 140] width 74 height 15
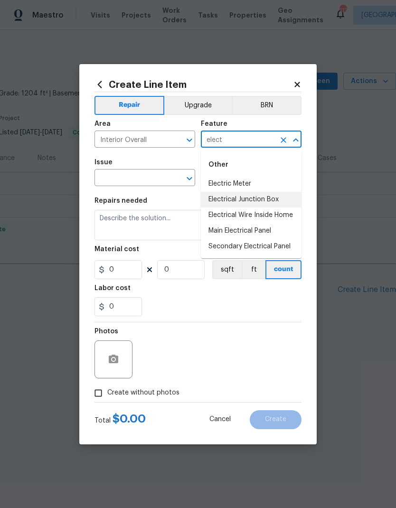
click at [268, 200] on li "Electrical Junction Box" at bounding box center [251, 200] width 101 height 16
type input "Electrical Junction Box"
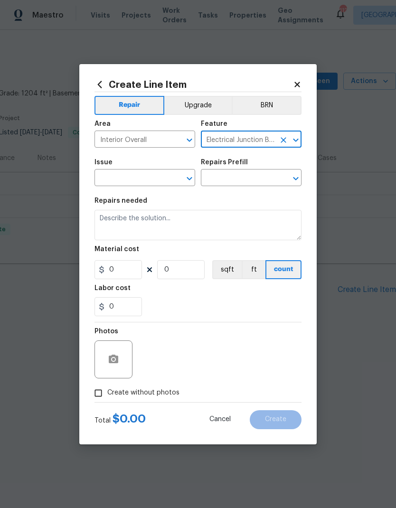
click at [144, 177] on input "text" at bounding box center [132, 178] width 74 height 15
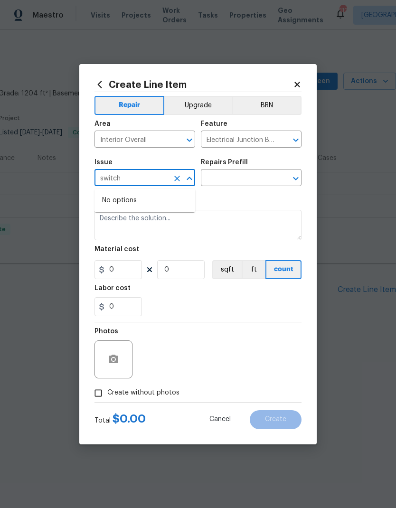
type input "switc"
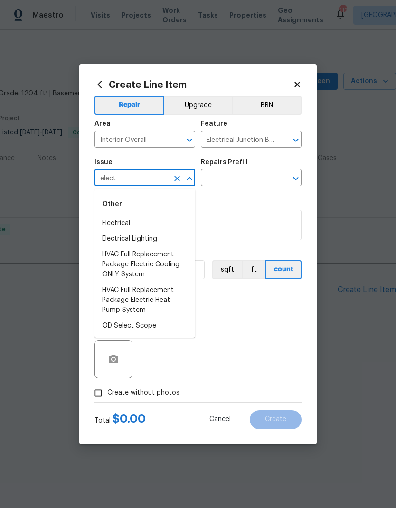
click at [151, 238] on li "Electrical Lighting" at bounding box center [145, 239] width 101 height 16
type input "Electrical Lighting"
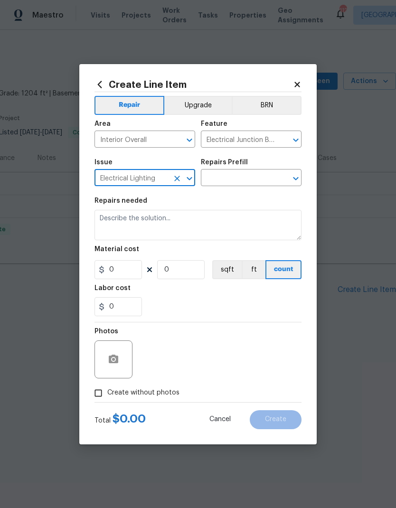
click at [235, 181] on input "text" at bounding box center [238, 178] width 74 height 15
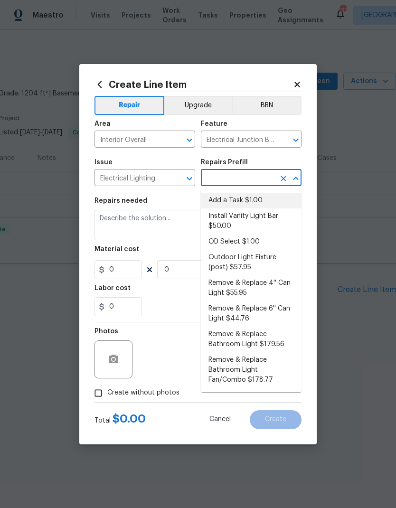
click at [240, 201] on li "Add a Task $1.00" at bounding box center [251, 201] width 101 height 16
type input "Add a Task $1.00"
type textarea "HPM to detail"
type input "1"
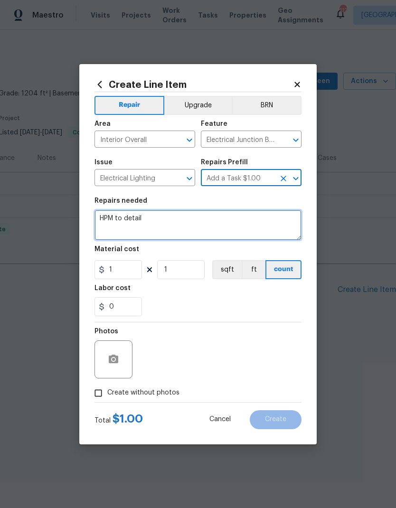
click at [183, 222] on textarea "HPM to detail" at bounding box center [198, 225] width 207 height 30
click at [126, 228] on textarea "HPM to detail" at bounding box center [198, 225] width 207 height 30
paste textarea "The lights in the bathroom are not functioning correctly with a double gang swi…"
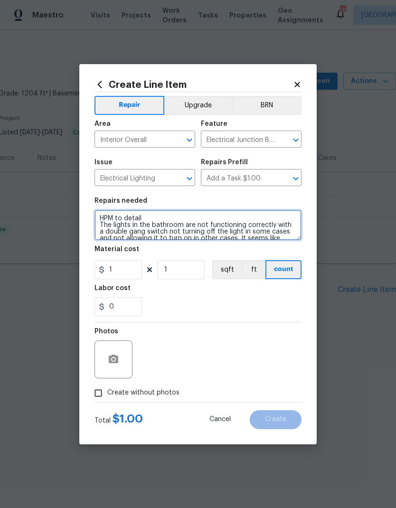
scroll to position [0, 0]
type textarea "HPM to detail The lights in the bathroom are not functioning correctly with a d…"
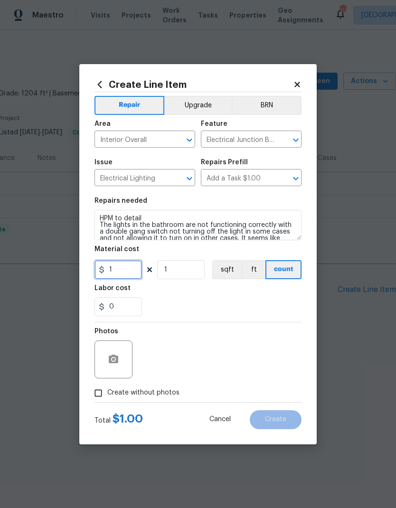
click at [125, 269] on input "1" at bounding box center [119, 269] width 48 height 19
type input "150"
click at [154, 396] on span "Create without photos" at bounding box center [143, 393] width 72 height 10
click at [107, 396] on input "Create without photos" at bounding box center [98, 393] width 18 height 18
checkbox input "true"
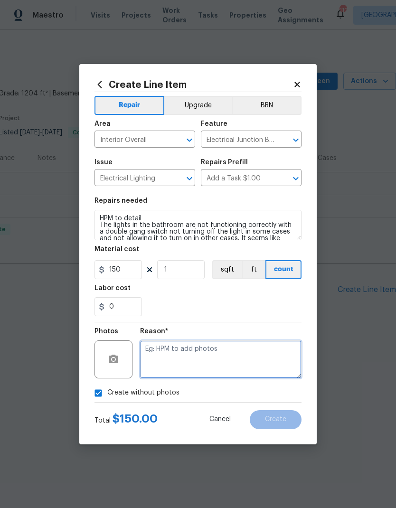
click at [220, 360] on textarea at bounding box center [221, 360] width 162 height 38
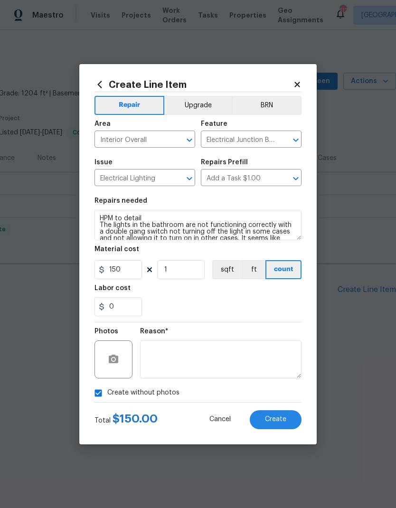
click at [272, 419] on span "Create" at bounding box center [275, 419] width 21 height 7
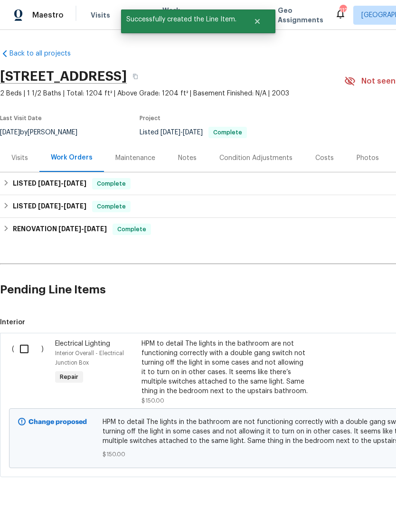
click at [26, 350] on input "checkbox" at bounding box center [27, 349] width 27 height 20
checkbox input "true"
click at [352, 486] on span "Create Work Order" at bounding box center [341, 485] width 63 height 12
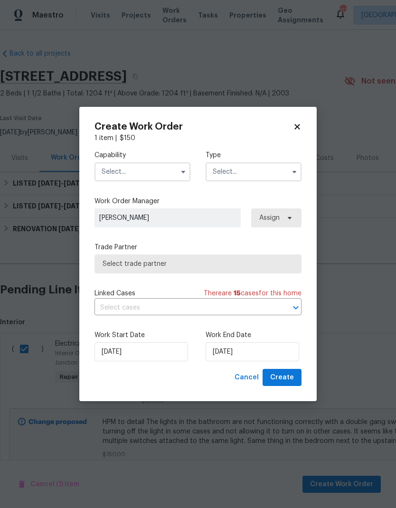
click at [151, 172] on input "text" at bounding box center [143, 171] width 96 height 19
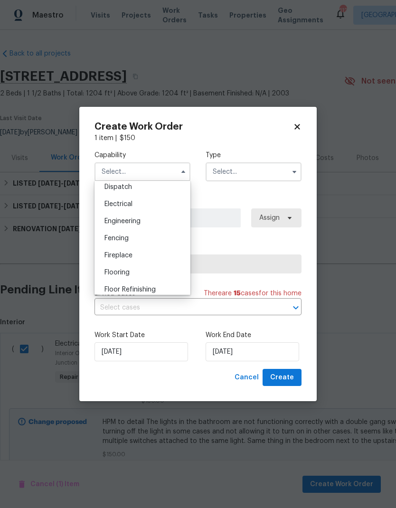
scroll to position [287, 0]
click at [133, 203] on div "Electrical" at bounding box center [142, 205] width 91 height 17
type input "Electrical"
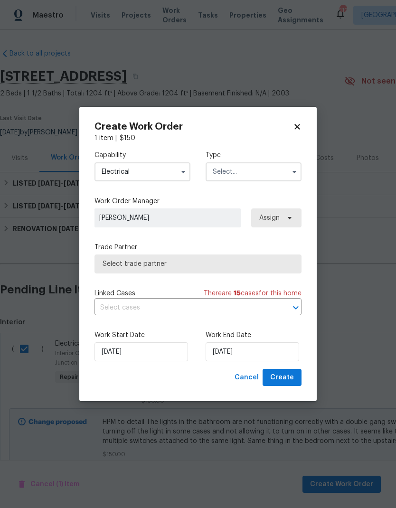
click at [247, 172] on input "text" at bounding box center [254, 171] width 96 height 19
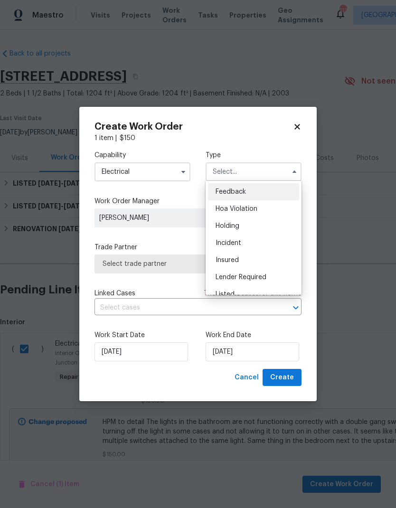
click at [238, 291] on div "Listed" at bounding box center [253, 294] width 91 height 17
type input "Listed"
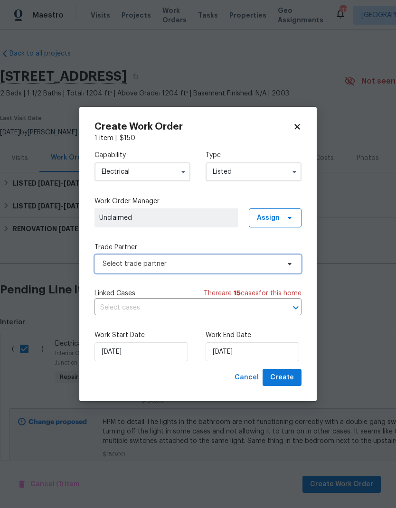
click at [202, 259] on span "Select trade partner" at bounding box center [191, 264] width 177 height 10
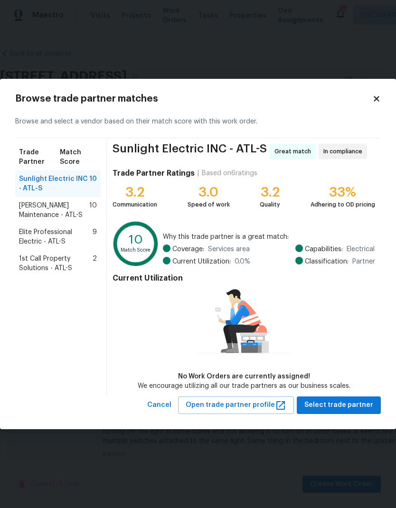
click at [69, 210] on span "[PERSON_NAME] Maintenance - ATL-S" at bounding box center [54, 210] width 70 height 19
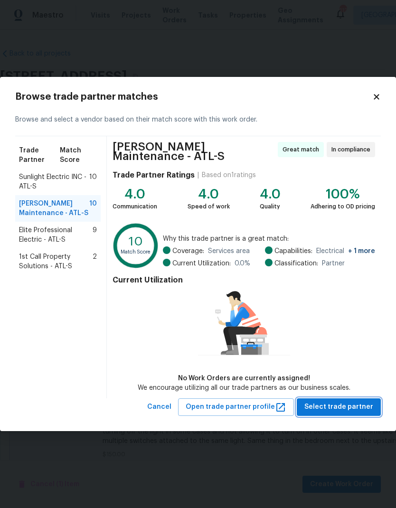
click at [343, 406] on span "Select trade partner" at bounding box center [339, 407] width 69 height 12
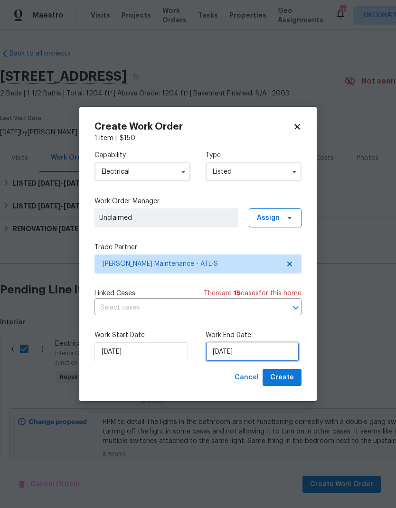
click at [263, 356] on input "[DATE]" at bounding box center [253, 352] width 94 height 19
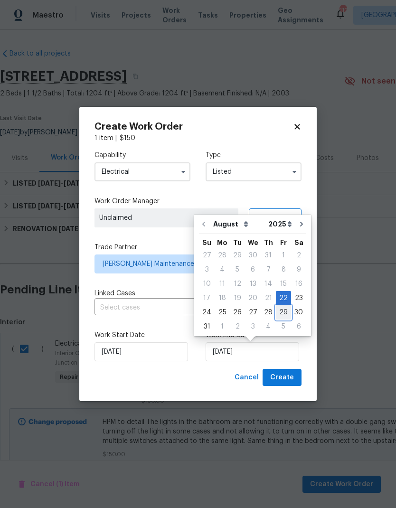
click at [280, 314] on div "29" at bounding box center [283, 312] width 15 height 13
type input "[DATE]"
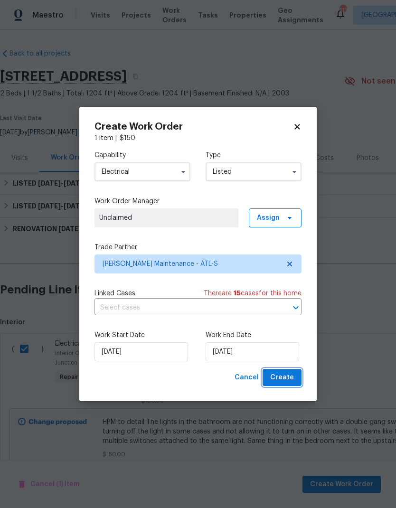
click at [284, 378] on span "Create" at bounding box center [282, 378] width 24 height 12
checkbox input "false"
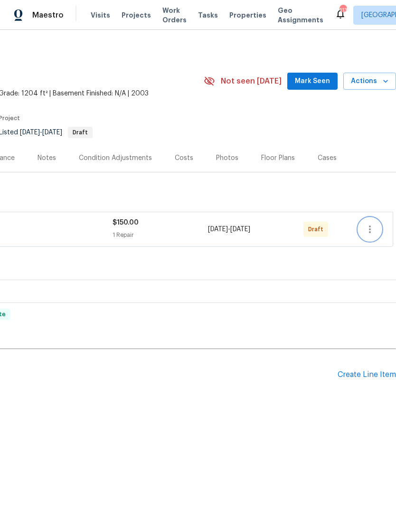
click at [369, 222] on button "button" at bounding box center [370, 229] width 23 height 23
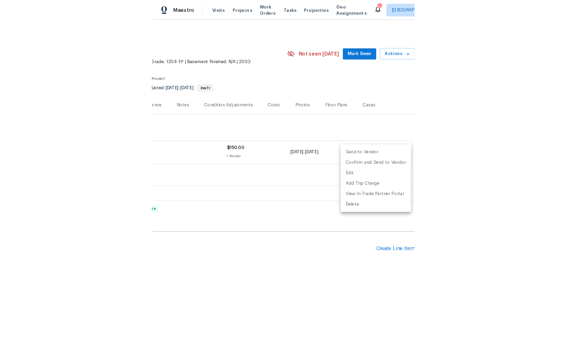
scroll to position [0, 141]
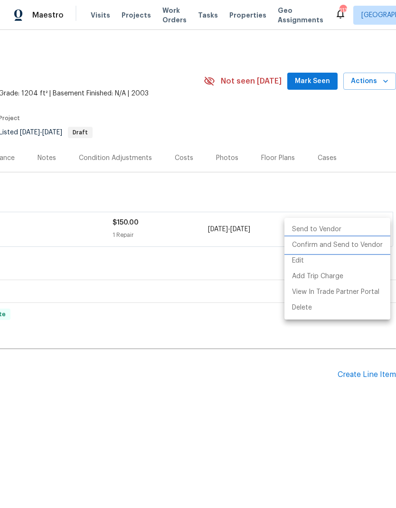
click at [340, 249] on li "Confirm and Send to Vendor" at bounding box center [338, 246] width 106 height 16
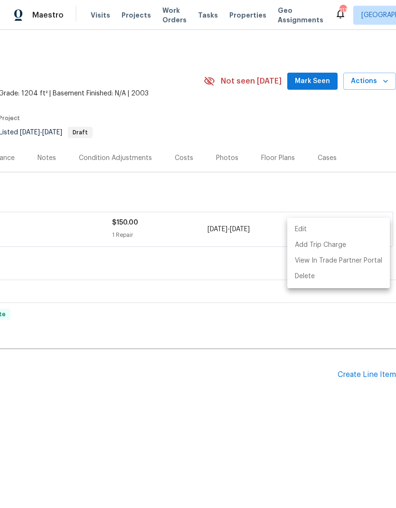
click at [304, 331] on div at bounding box center [198, 254] width 396 height 508
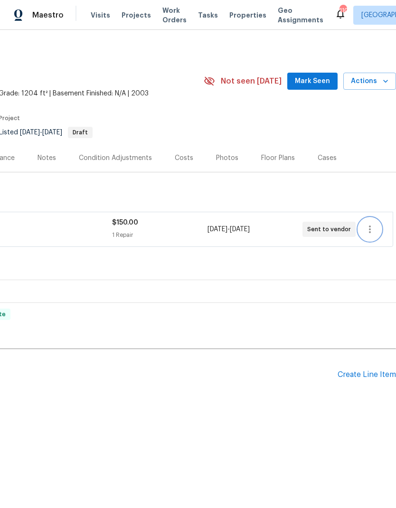
scroll to position [0, 0]
